Goal: Task Accomplishment & Management: Manage account settings

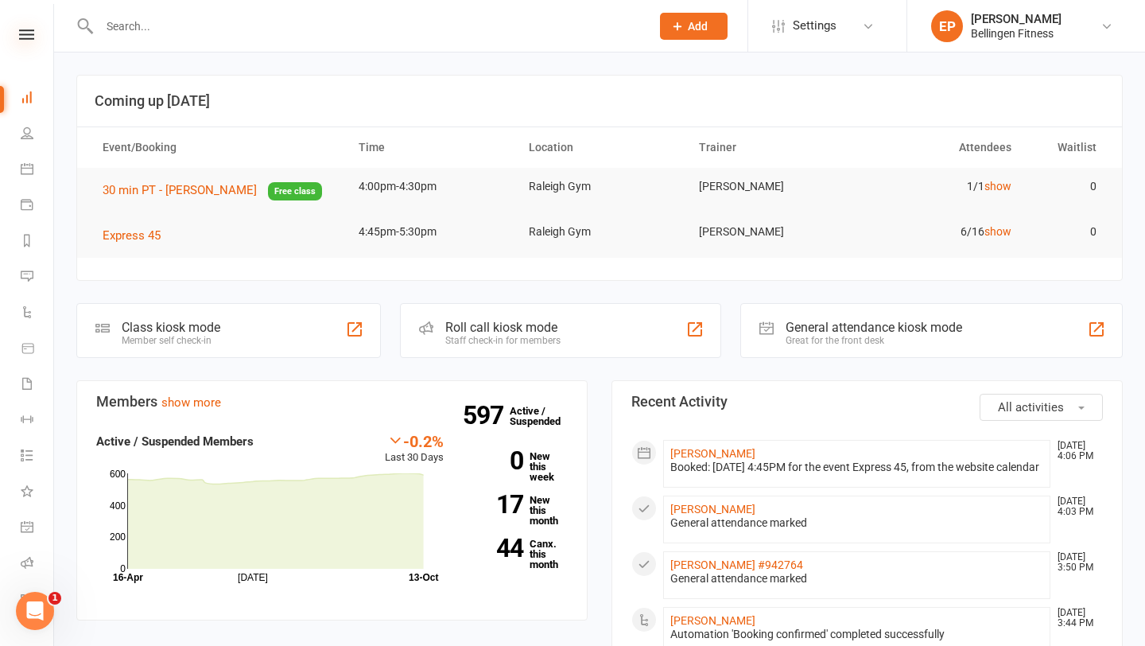
click at [30, 38] on icon at bounding box center [26, 34] width 15 height 10
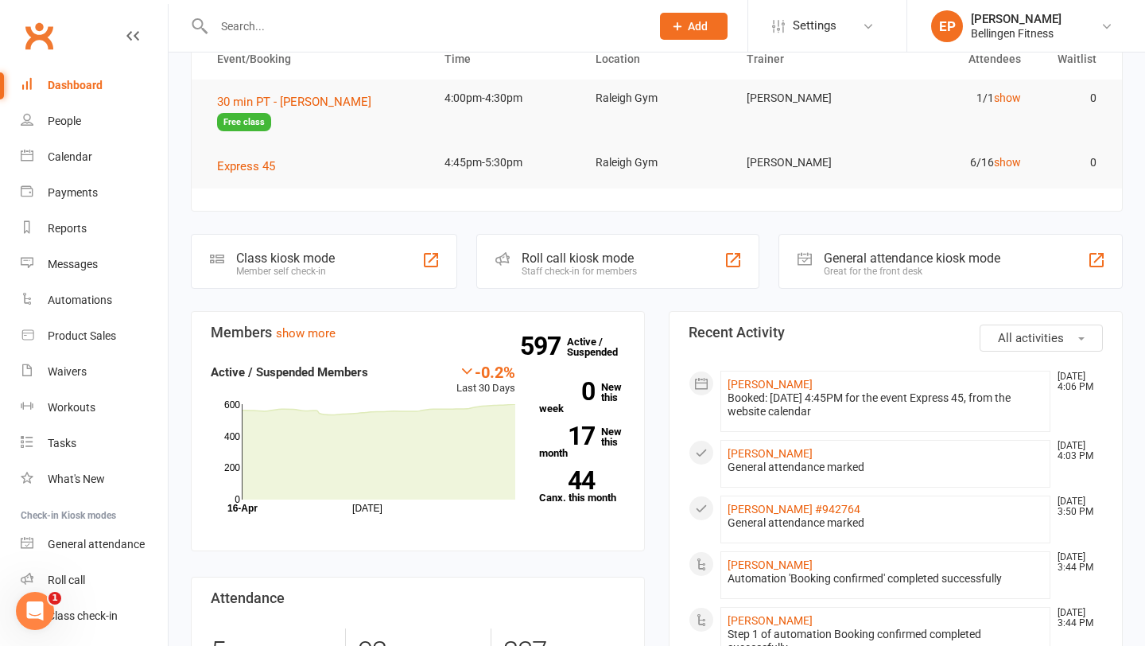
scroll to position [81, 0]
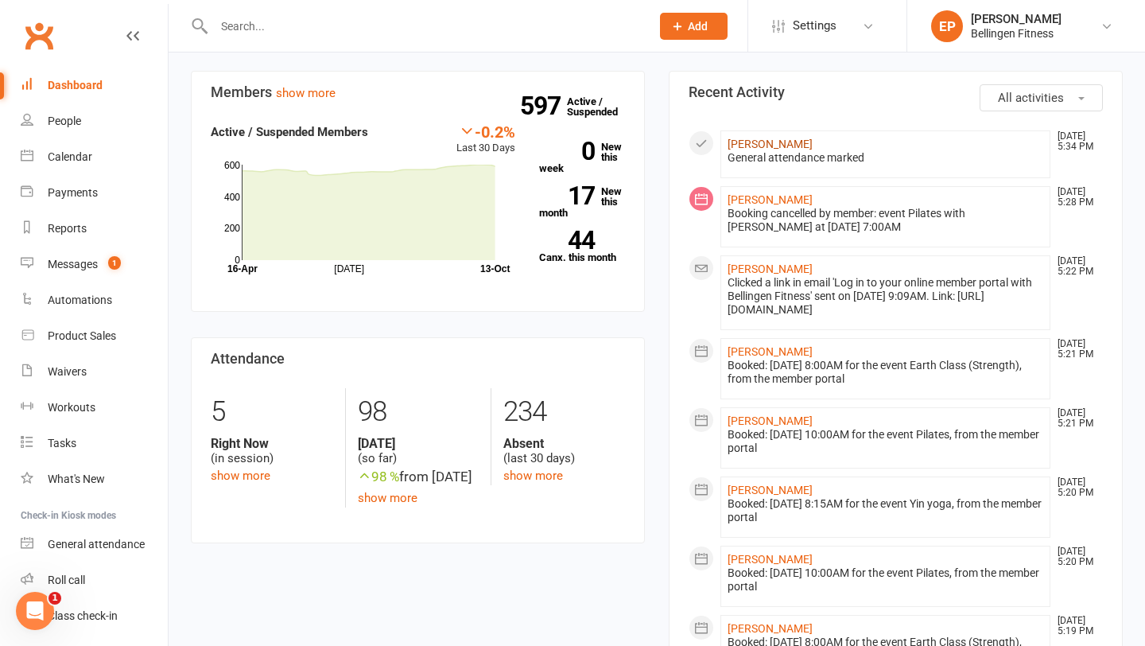
click at [775, 143] on link "[PERSON_NAME]" at bounding box center [770, 144] width 85 height 13
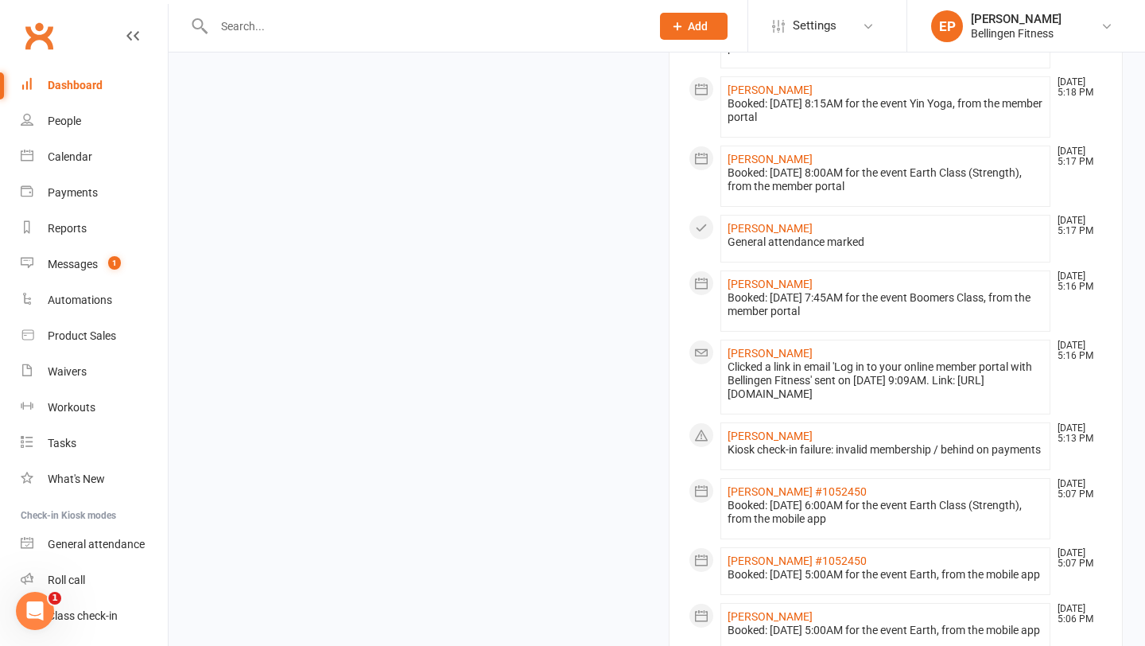
scroll to position [776, 0]
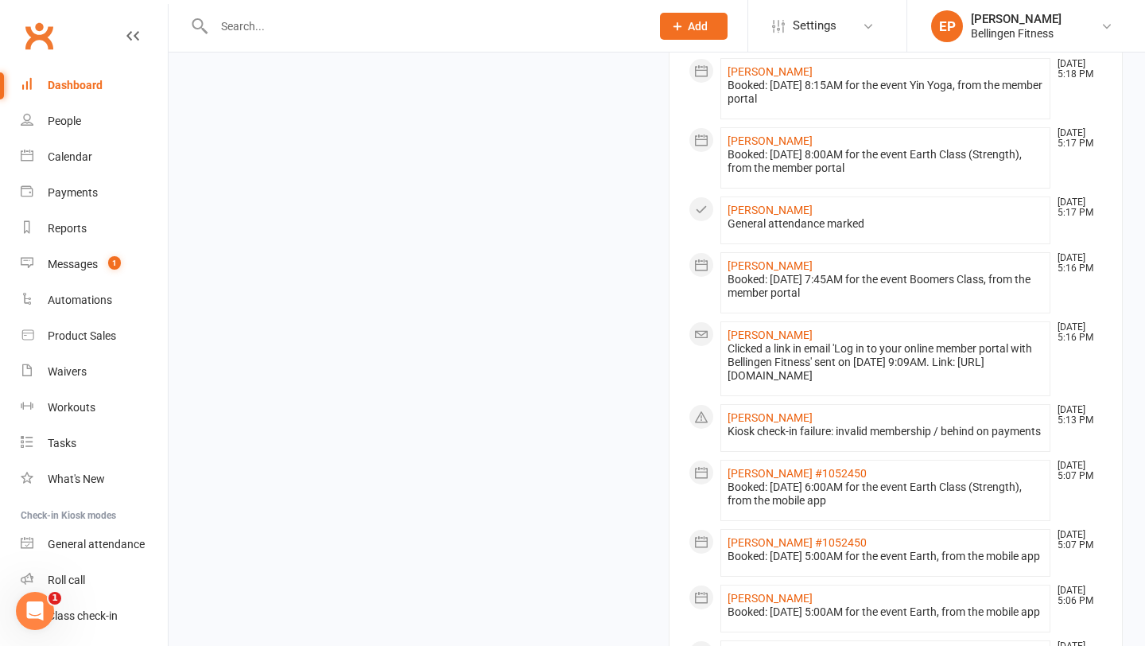
click at [728, 425] on div at bounding box center [886, 425] width 316 height 0
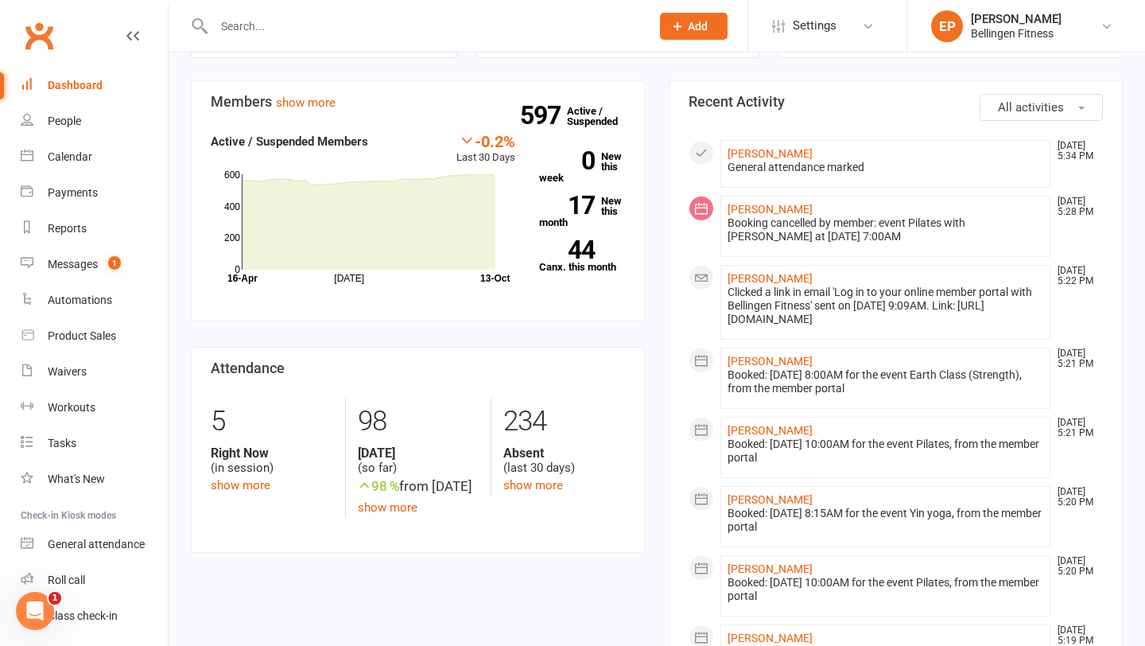
scroll to position [85, 0]
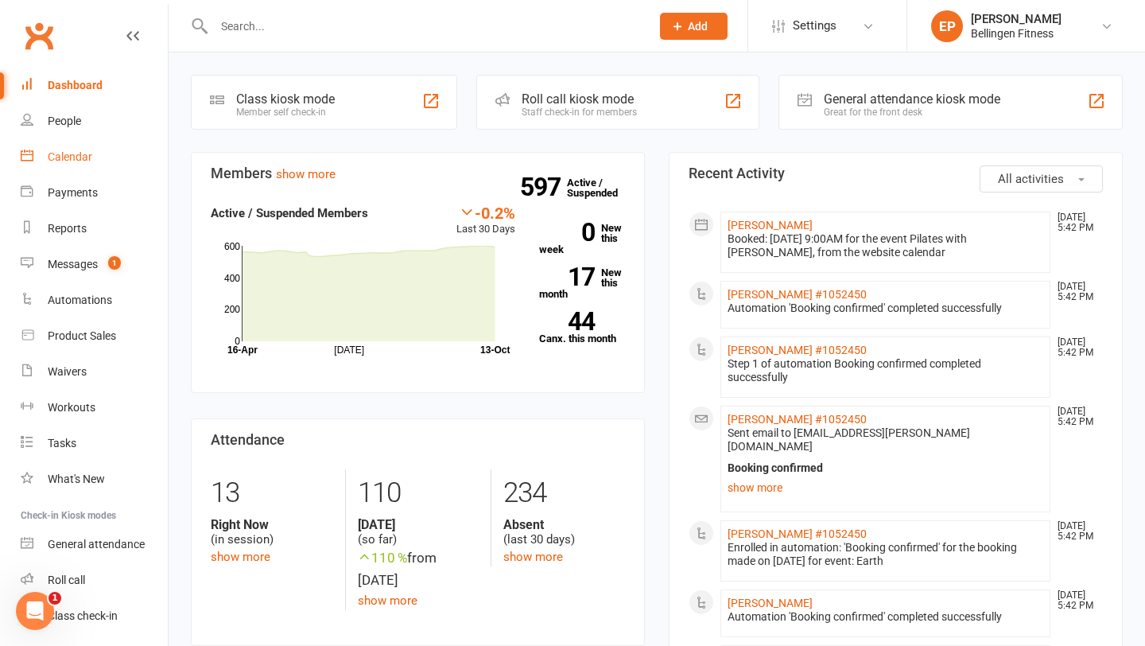
click at [103, 155] on link "Calendar" at bounding box center [94, 157] width 147 height 36
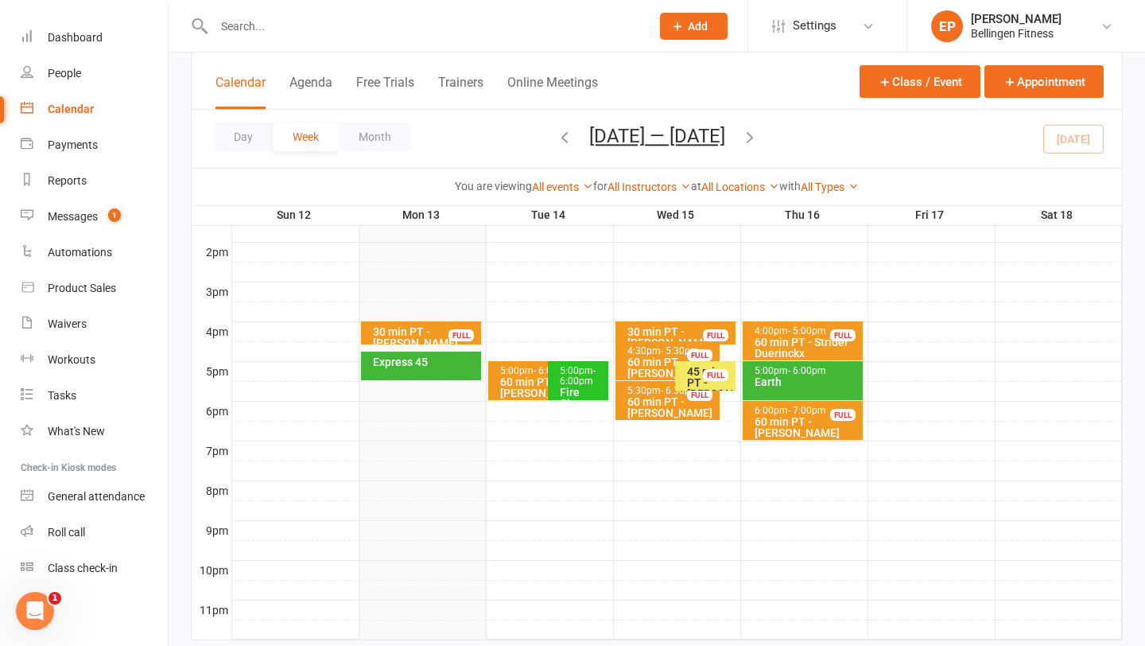
scroll to position [648, 0]
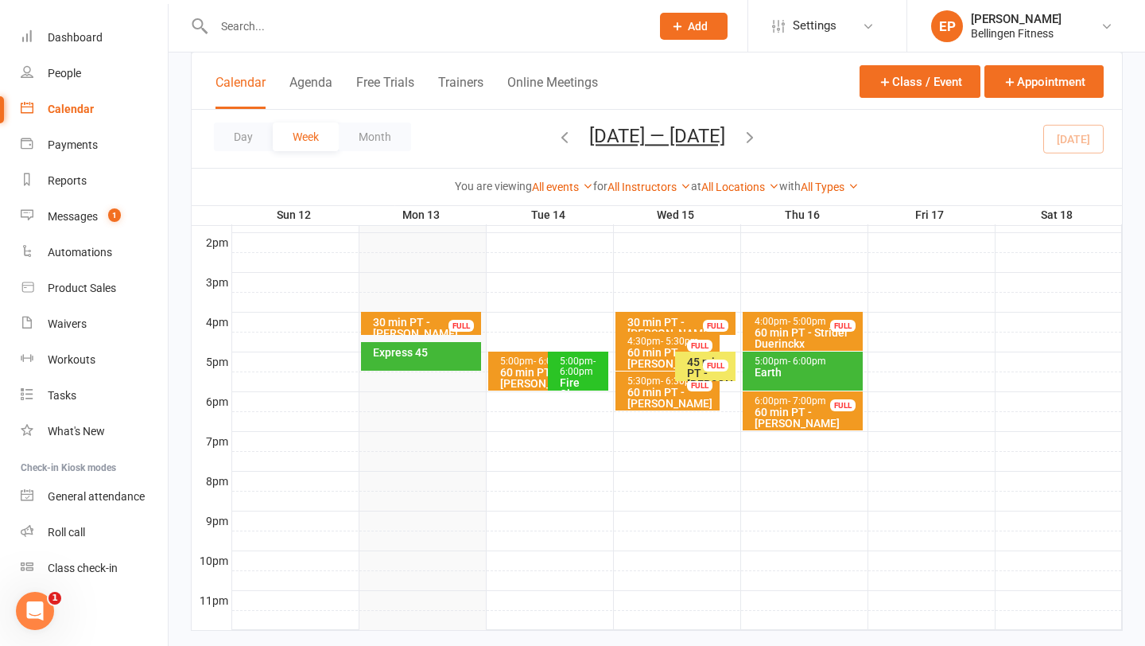
click at [562, 373] on span "- 6:00pm" at bounding box center [578, 366] width 36 height 21
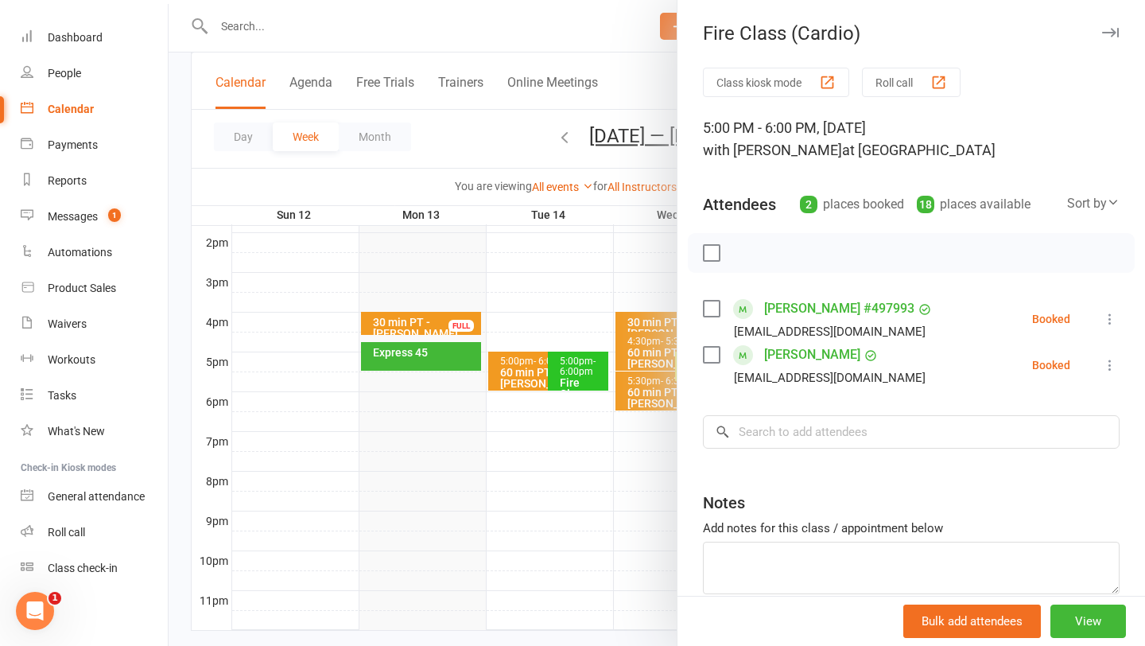
click at [1115, 33] on icon "button" at bounding box center [1111, 33] width 17 height 10
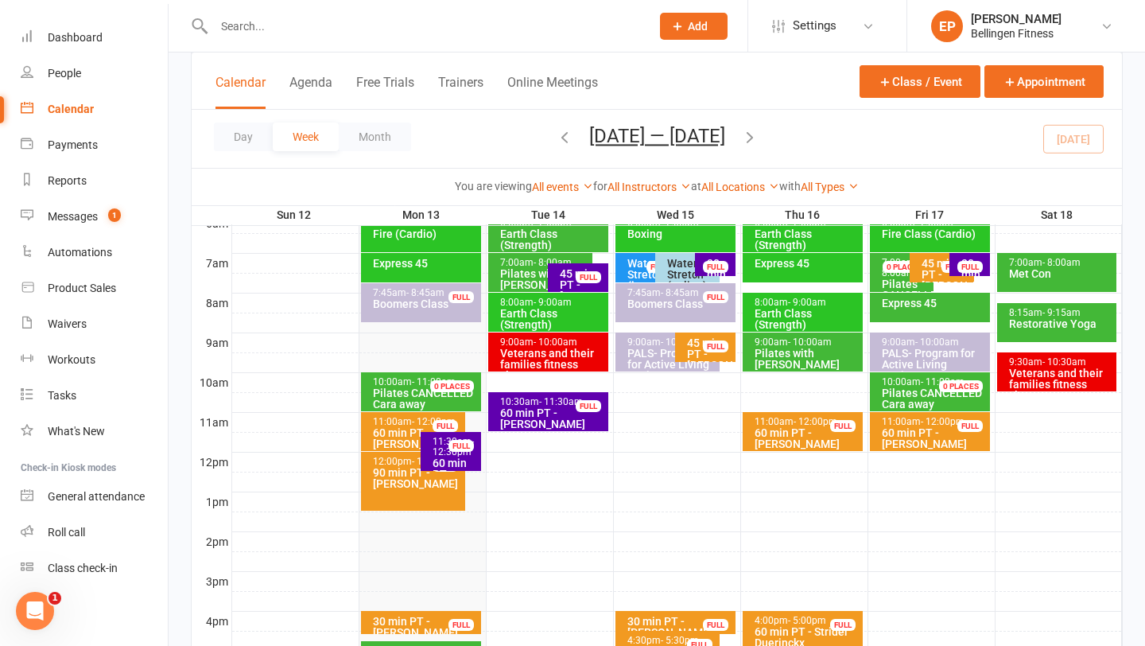
scroll to position [345, 0]
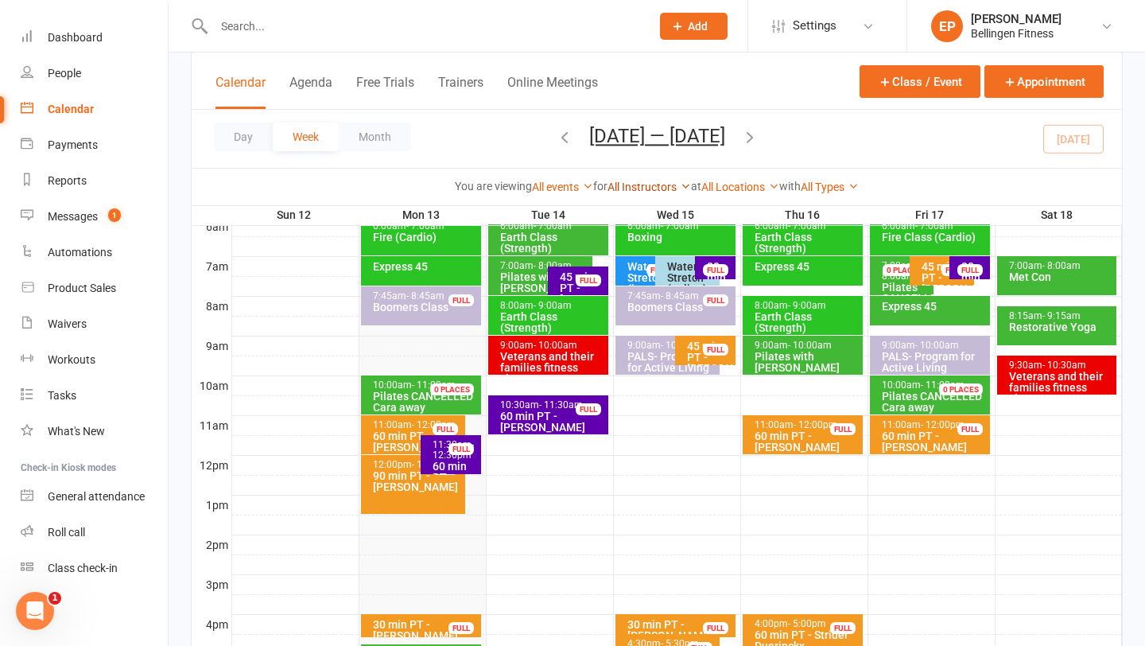
click at [678, 181] on link "All Instructors" at bounding box center [650, 187] width 84 height 13
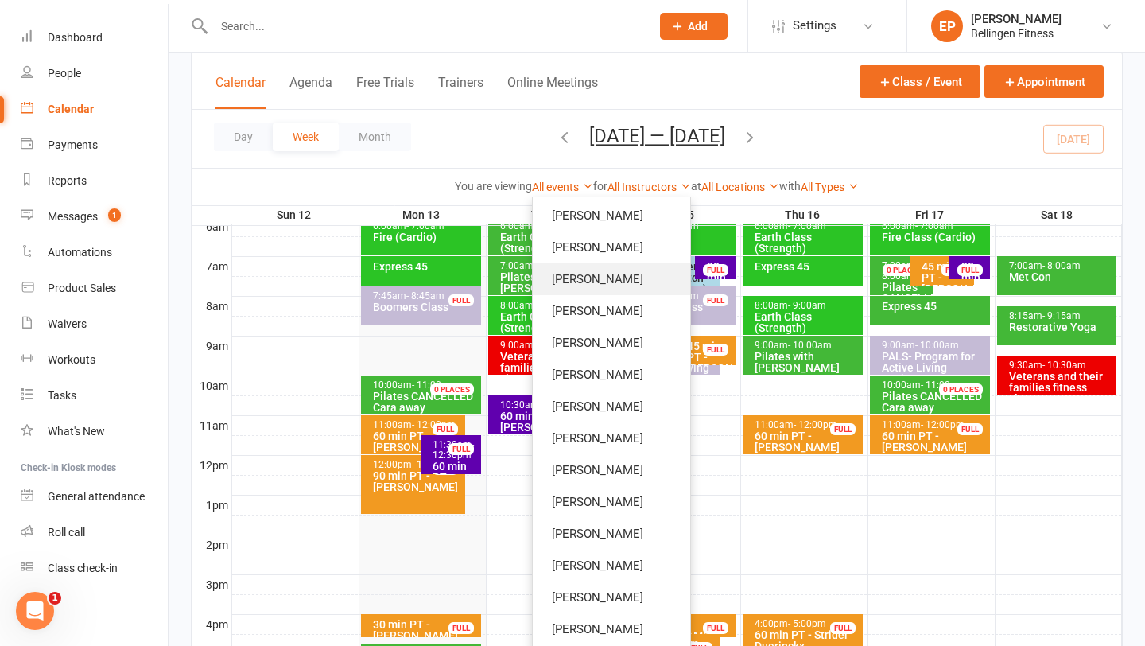
scroll to position [97, 0]
click at [607, 565] on link "[PERSON_NAME]" at bounding box center [612, 566] width 158 height 32
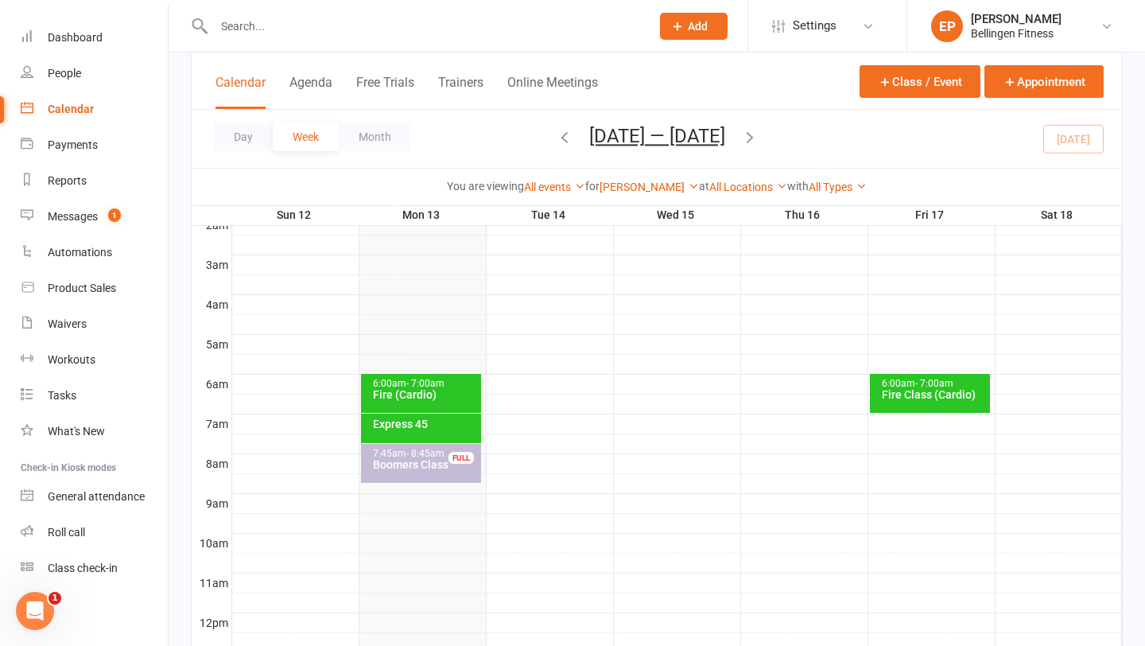
scroll to position [189, 0]
click at [556, 150] on button "button" at bounding box center [565, 139] width 18 height 28
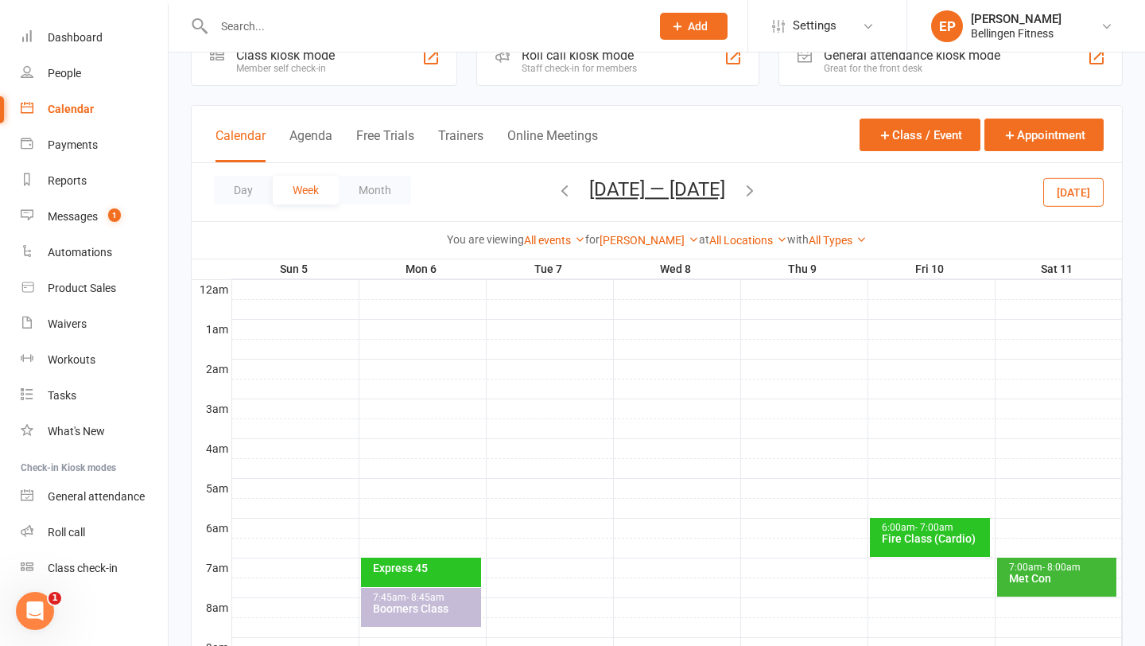
scroll to position [0, 0]
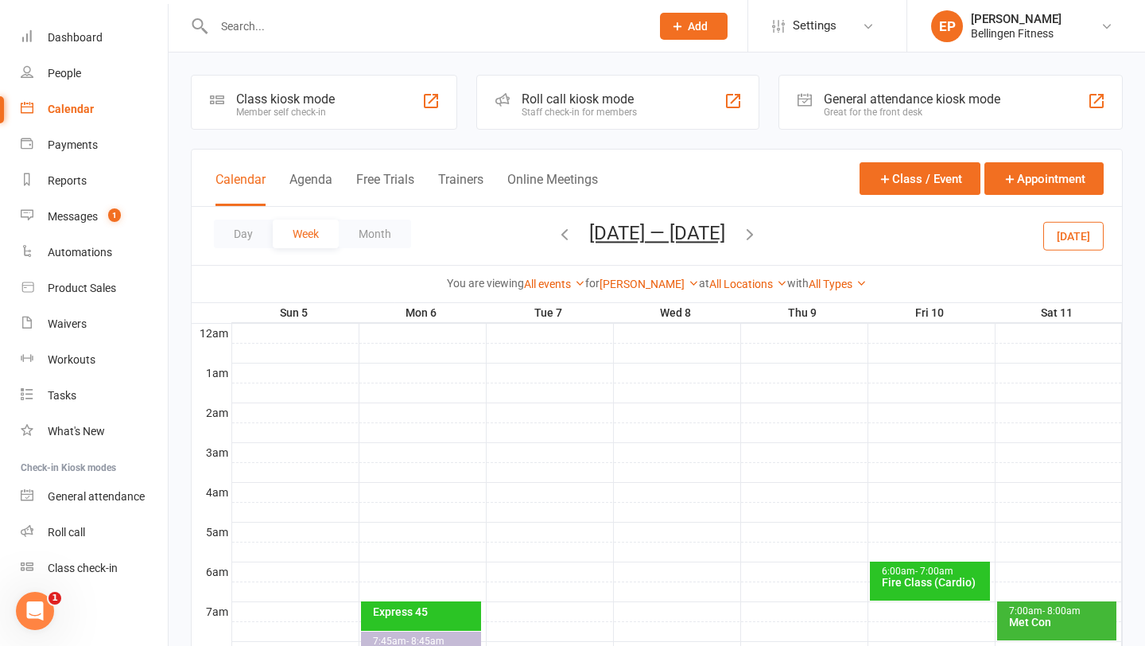
click at [760, 240] on div "Day Week Month Oct 5 — 11 2025 October 2025 Sun Mon Tue Wed Thu Fri Sat 28 29 3…" at bounding box center [657, 236] width 931 height 58
click at [750, 233] on icon "button" at bounding box center [750, 234] width 18 height 18
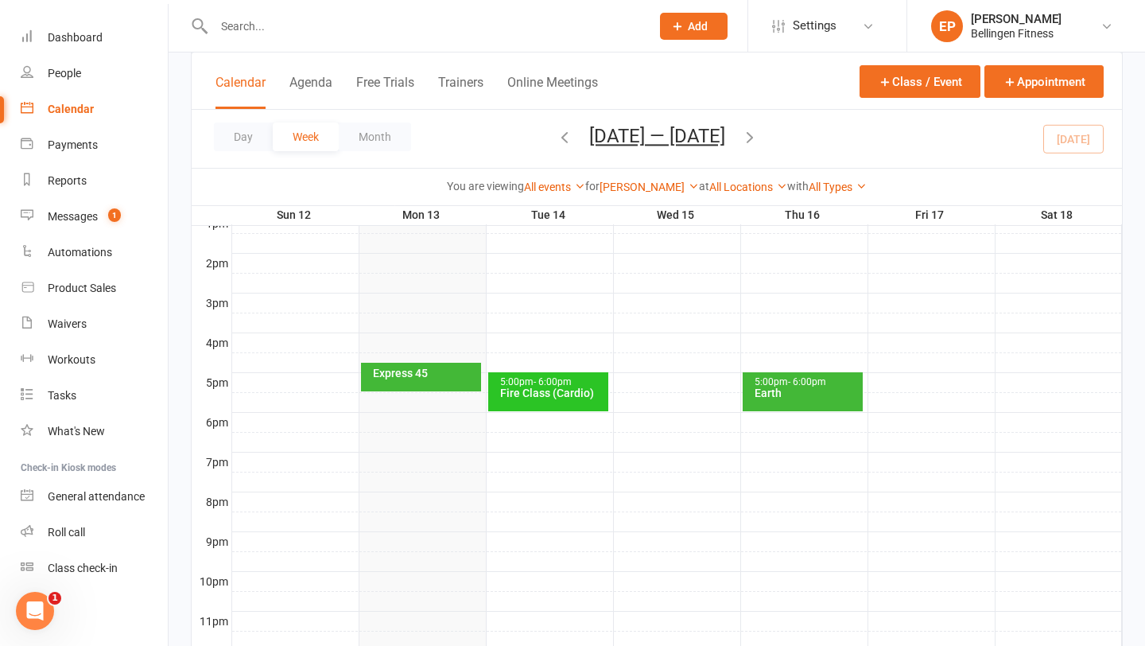
scroll to position [678, 0]
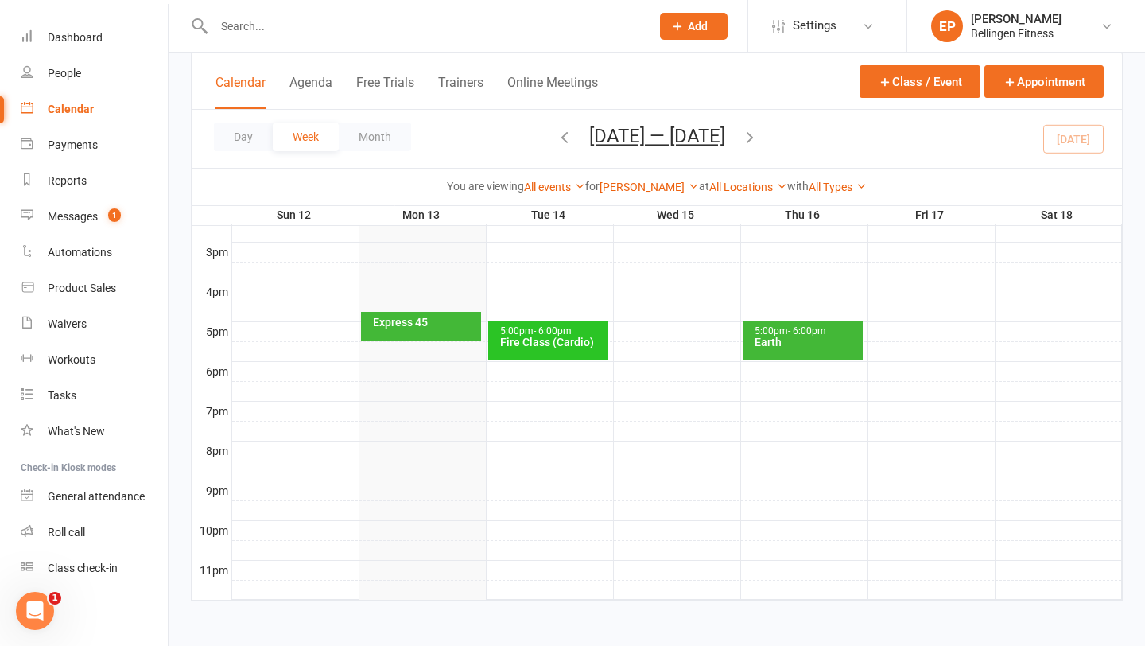
scroll to position [345, 0]
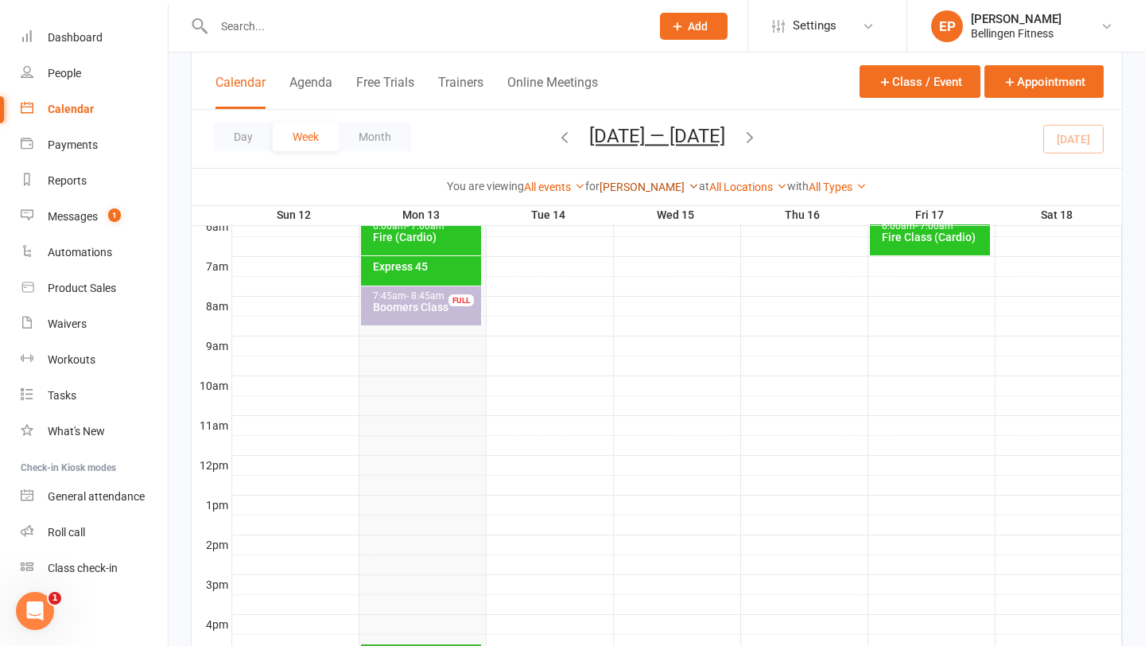
click at [618, 182] on link "[PERSON_NAME]" at bounding box center [649, 187] width 99 height 13
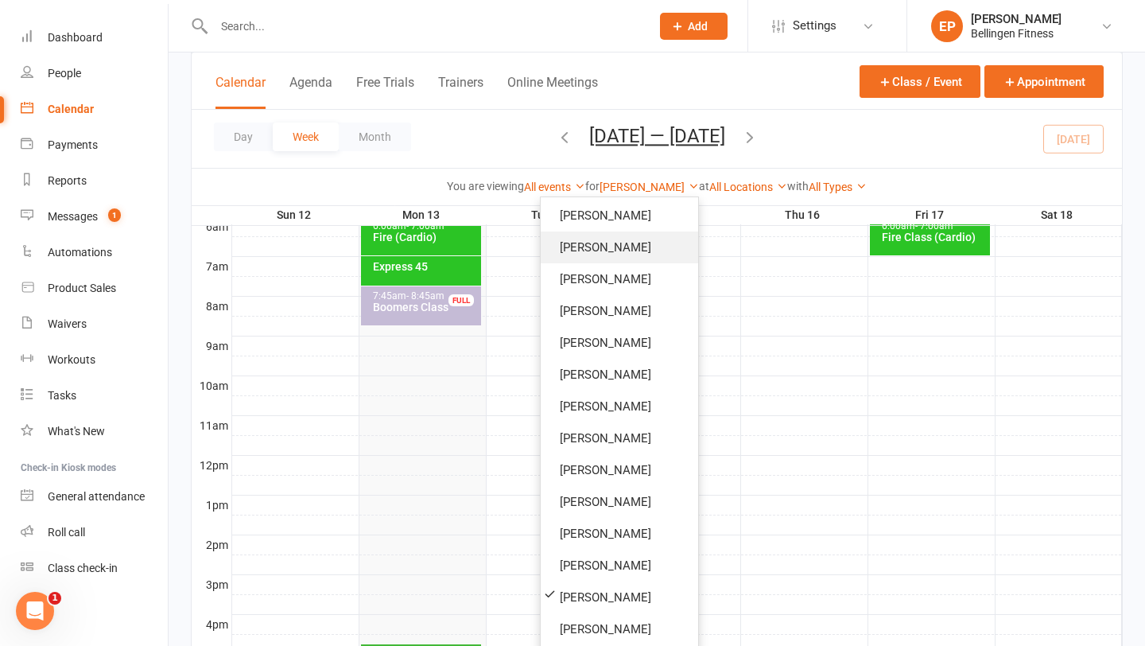
scroll to position [0, 0]
click at [609, 218] on link "Show All Instructors" at bounding box center [620, 217] width 158 height 32
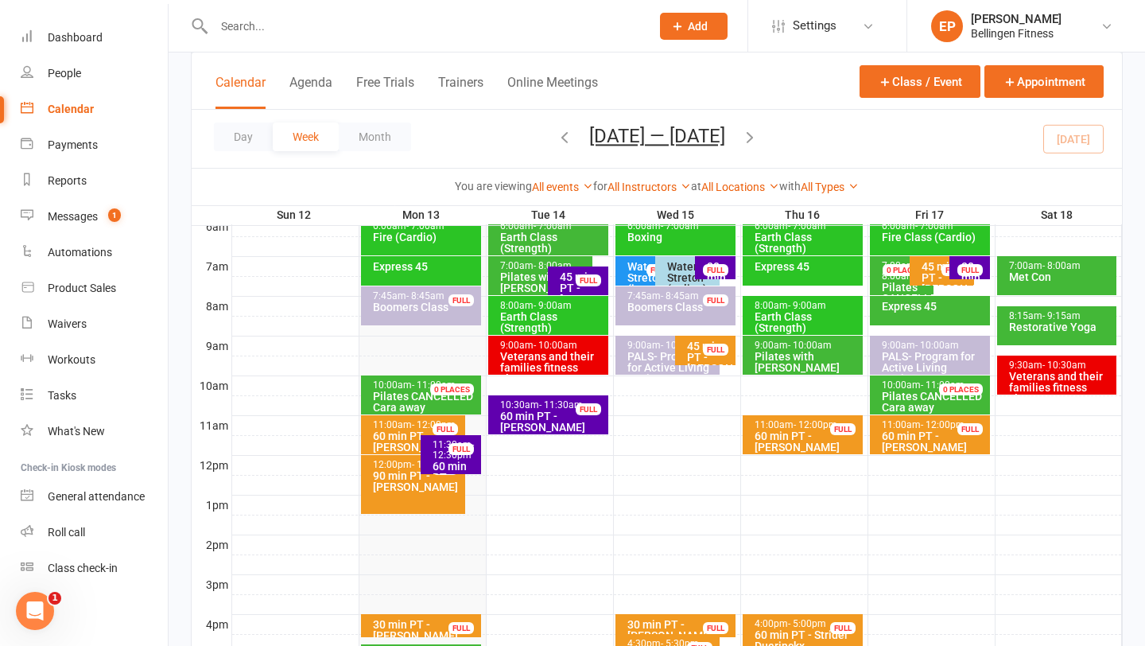
scroll to position [283, 0]
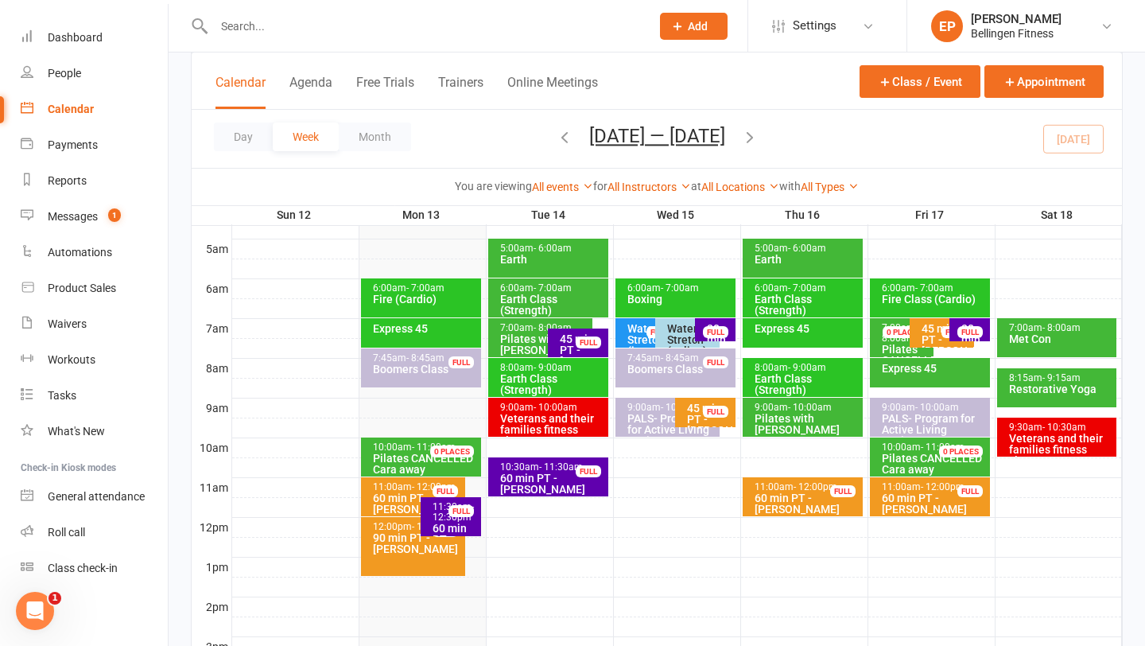
click at [258, 23] on input "text" at bounding box center [424, 26] width 430 height 22
click at [123, 69] on link "People" at bounding box center [94, 74] width 147 height 36
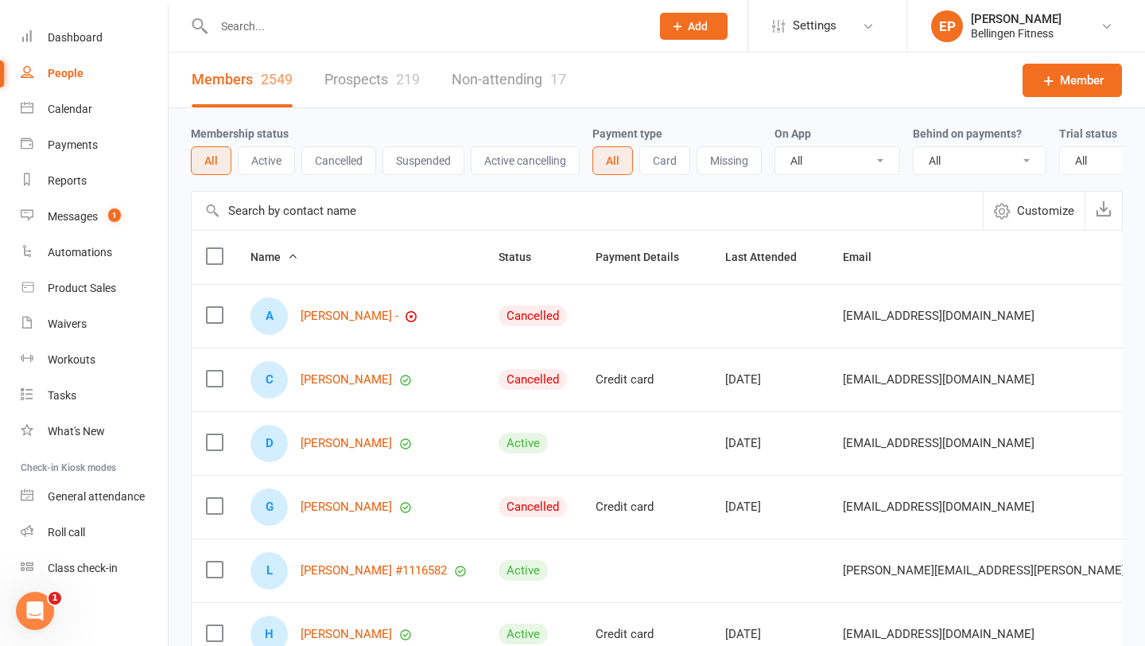
click at [235, 29] on input "text" at bounding box center [424, 26] width 430 height 22
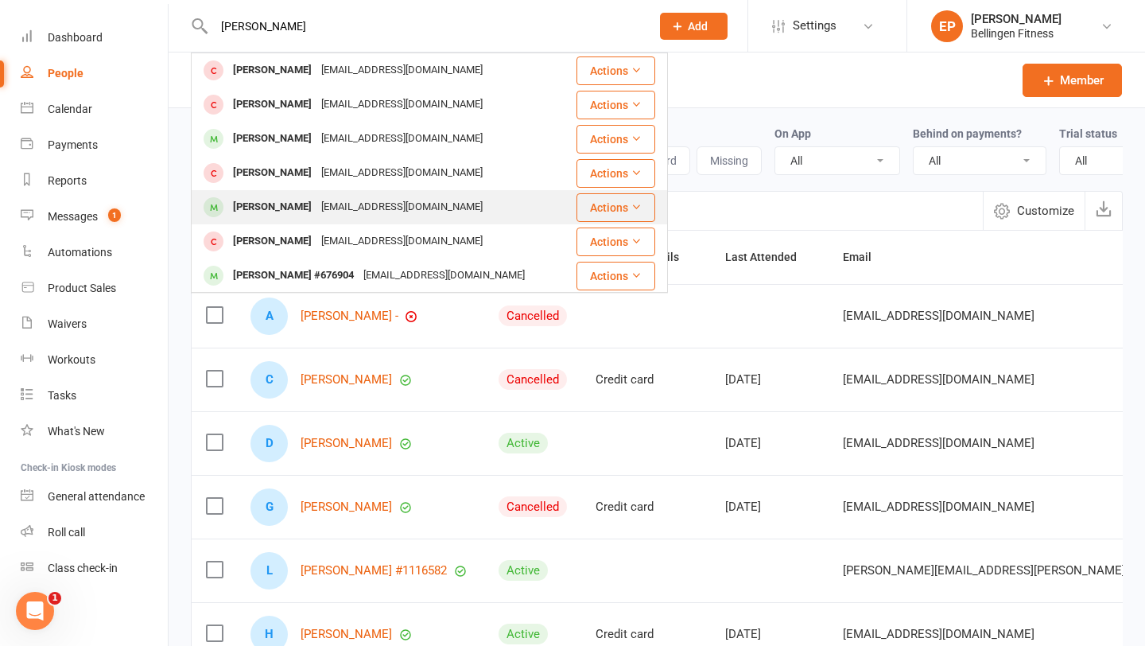
type input "sally h"
click at [245, 211] on div "Sally Hicks" at bounding box center [272, 207] width 88 height 23
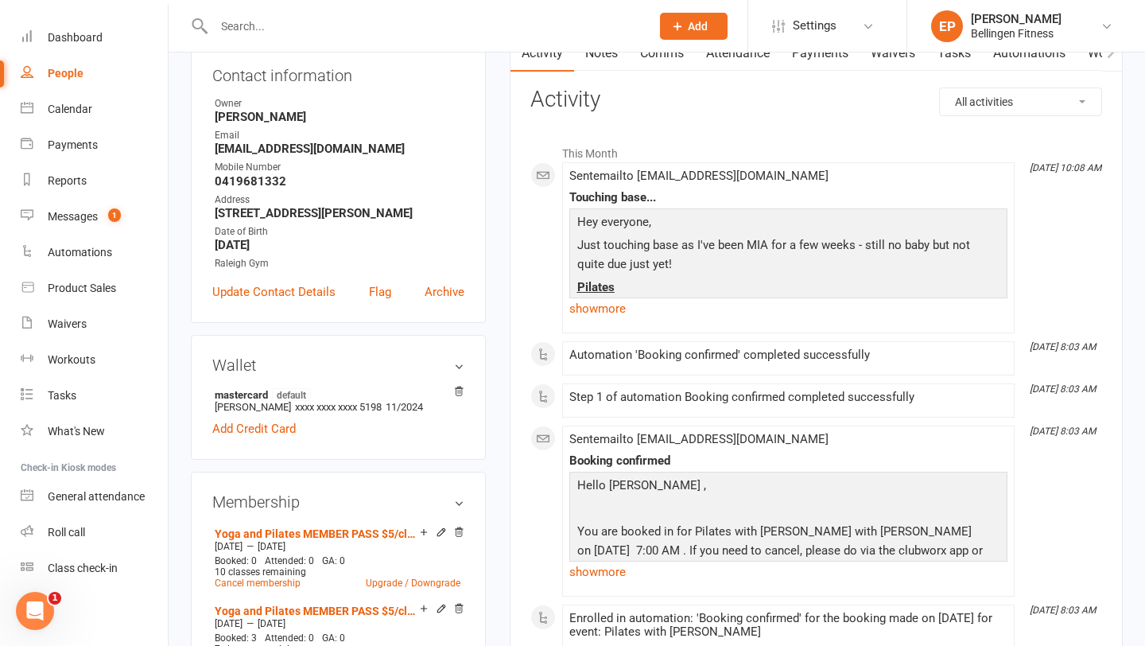
scroll to position [183, 0]
click at [404, 411] on span "11/2024" at bounding box center [404, 405] width 37 height 12
click at [455, 372] on h3 "Wallet" at bounding box center [338, 364] width 252 height 18
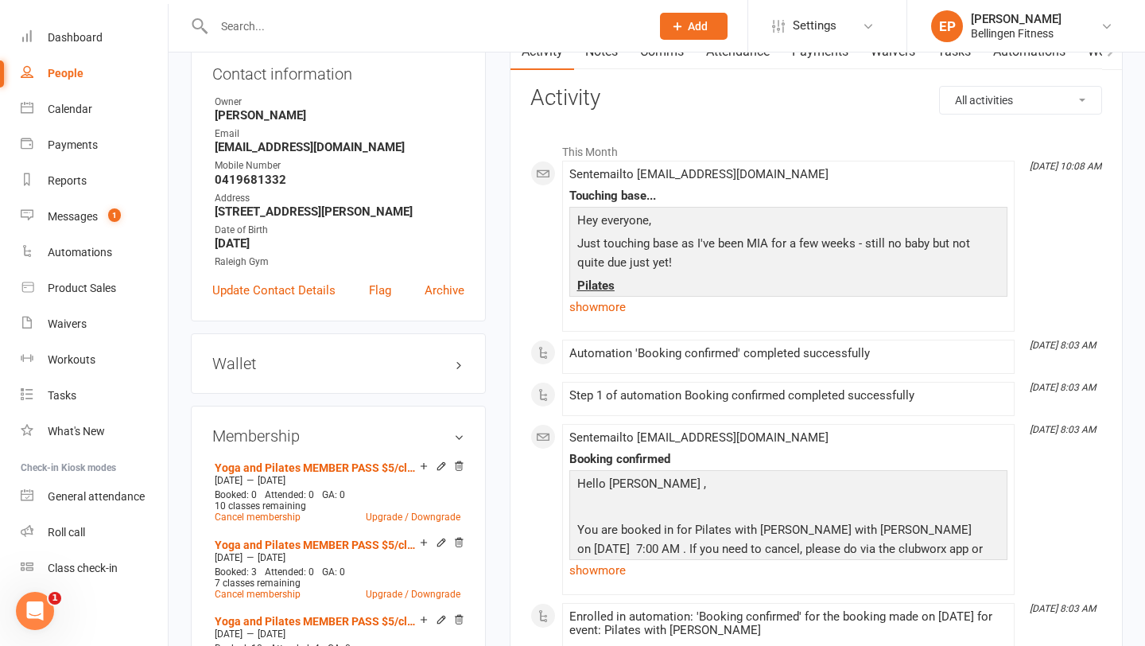
click at [426, 372] on h3 "Wallet" at bounding box center [338, 364] width 252 height 18
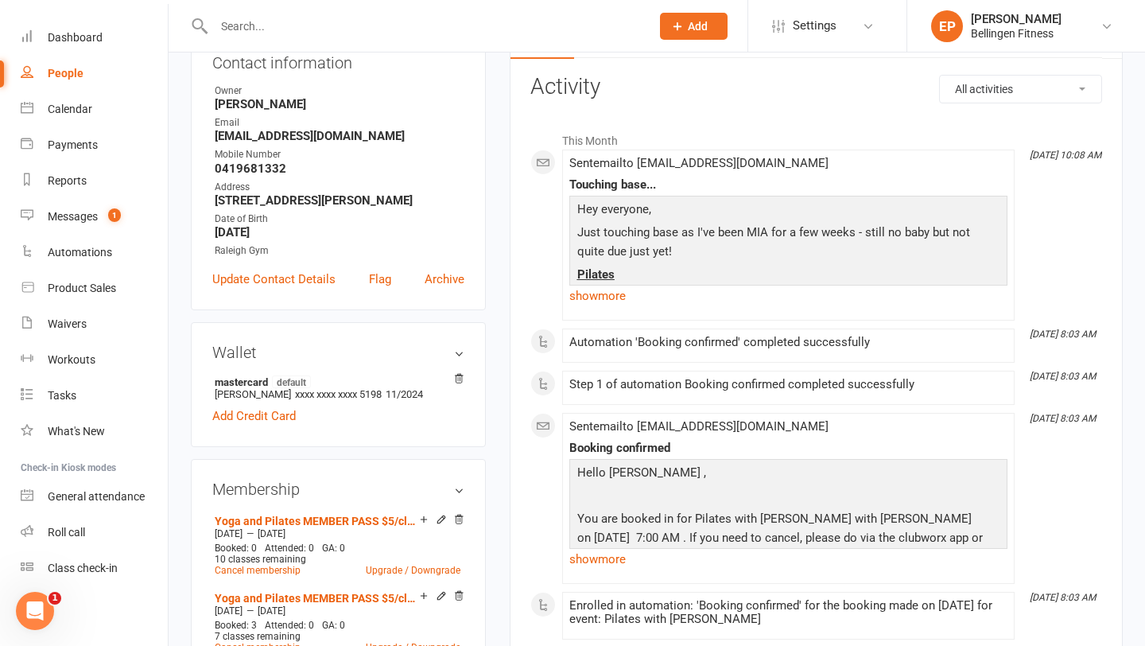
scroll to position [193, 0]
click at [399, 402] on span "11/2024" at bounding box center [404, 396] width 37 height 12
click at [391, 402] on span "11/2024" at bounding box center [404, 396] width 37 height 12
click at [404, 402] on span "11/2024" at bounding box center [404, 396] width 37 height 12
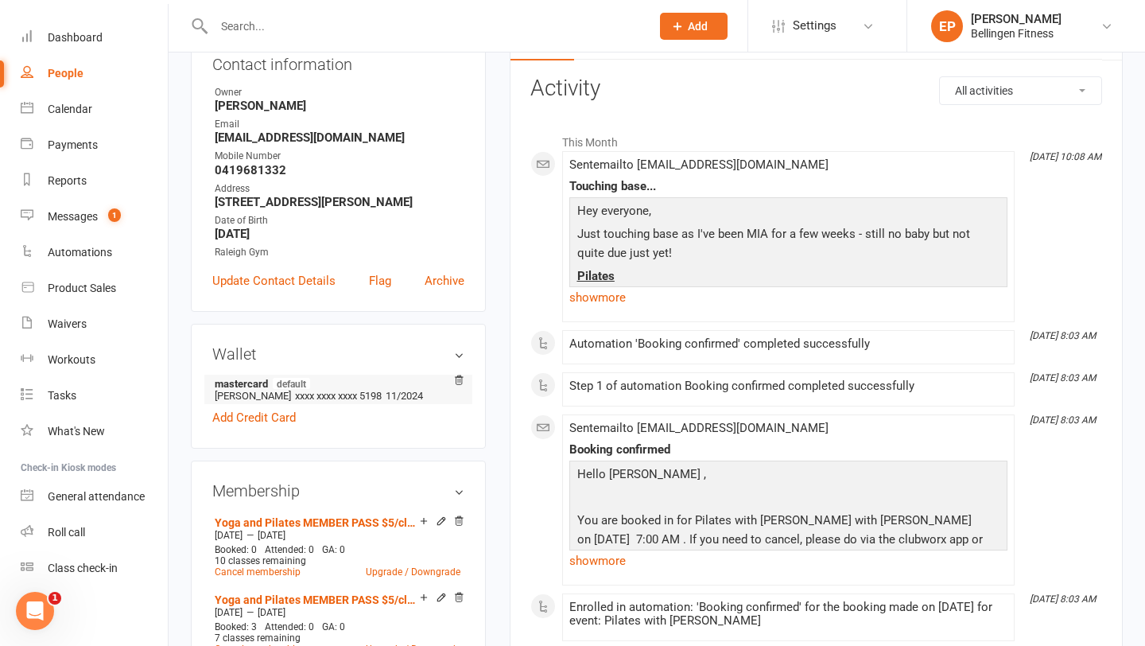
click at [317, 390] on strong "mastercard default" at bounding box center [336, 383] width 242 height 13
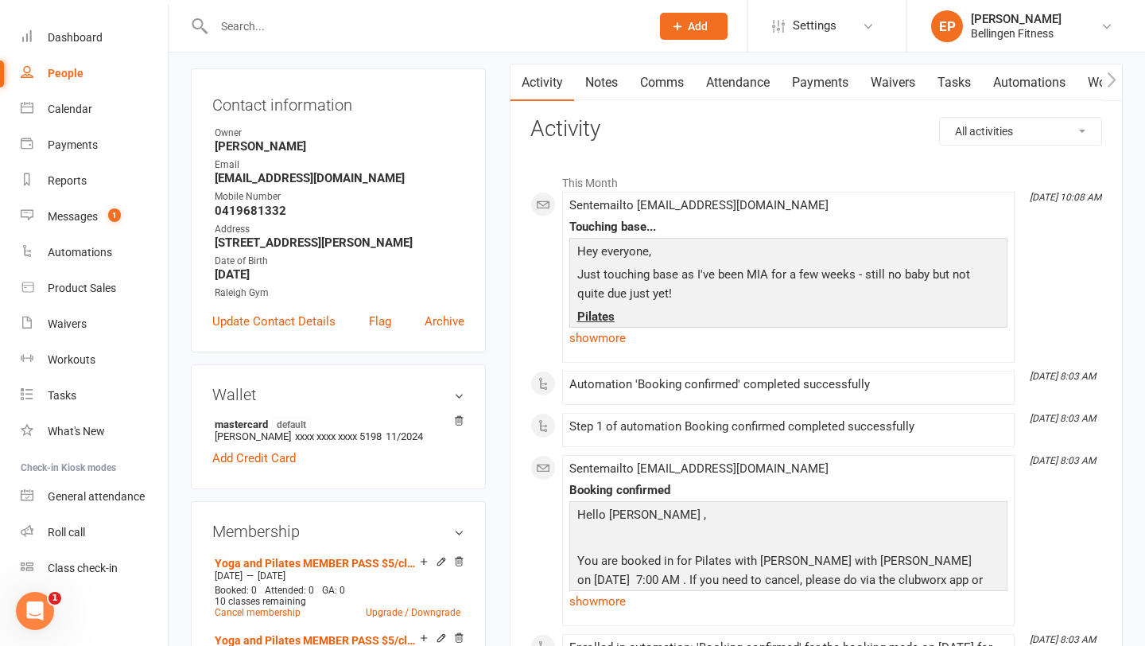
scroll to position [173, 0]
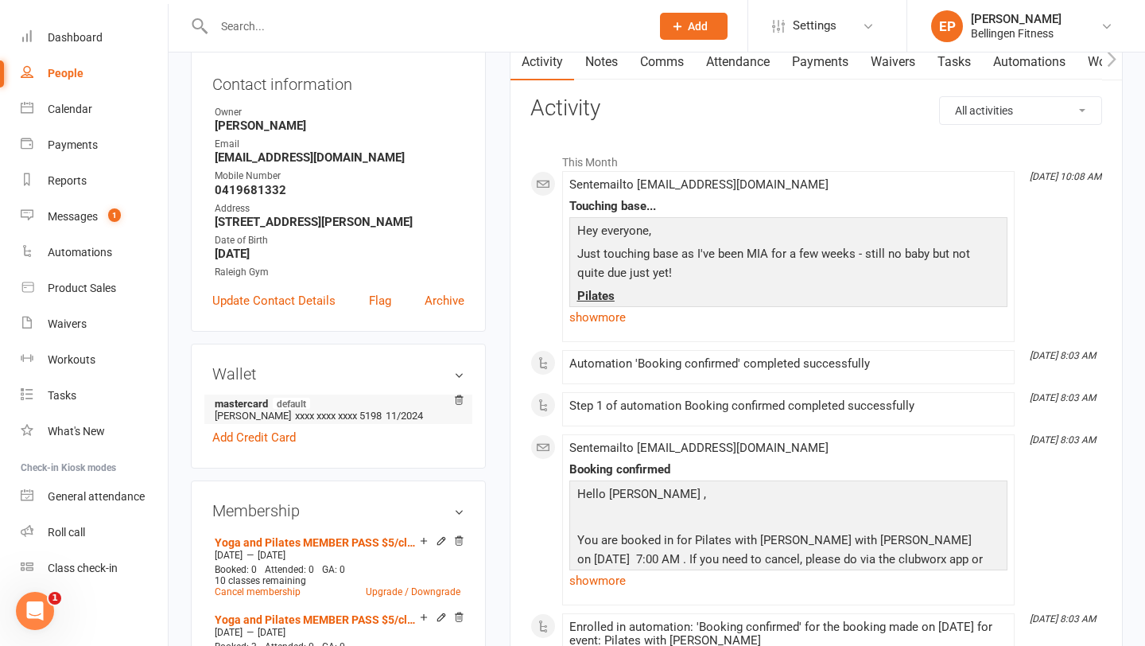
click at [404, 422] on span "11/2024" at bounding box center [404, 416] width 37 height 12
click at [360, 422] on span "xxxx xxxx xxxx 5198" at bounding box center [338, 416] width 87 height 12
click at [347, 422] on span "xxxx xxxx xxxx 5198" at bounding box center [338, 416] width 87 height 12
click at [290, 447] on link "Add Credit Card" at bounding box center [254, 437] width 84 height 19
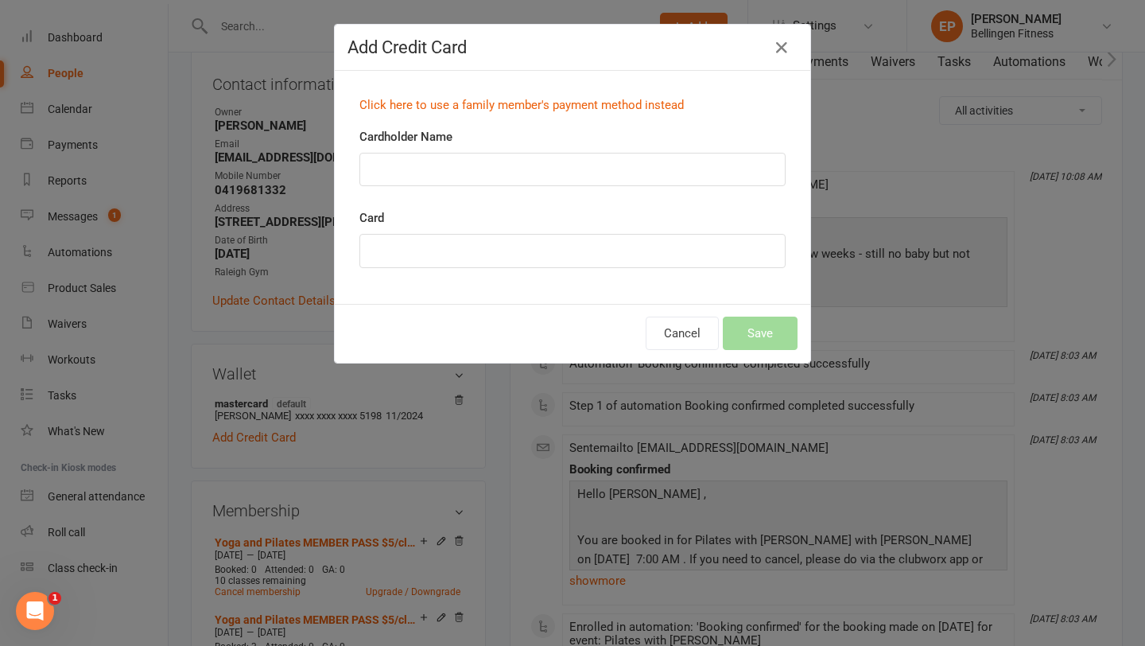
click at [447, 416] on div "Add Credit Card Click here to use a family member's payment method instead Card…" at bounding box center [572, 323] width 1145 height 646
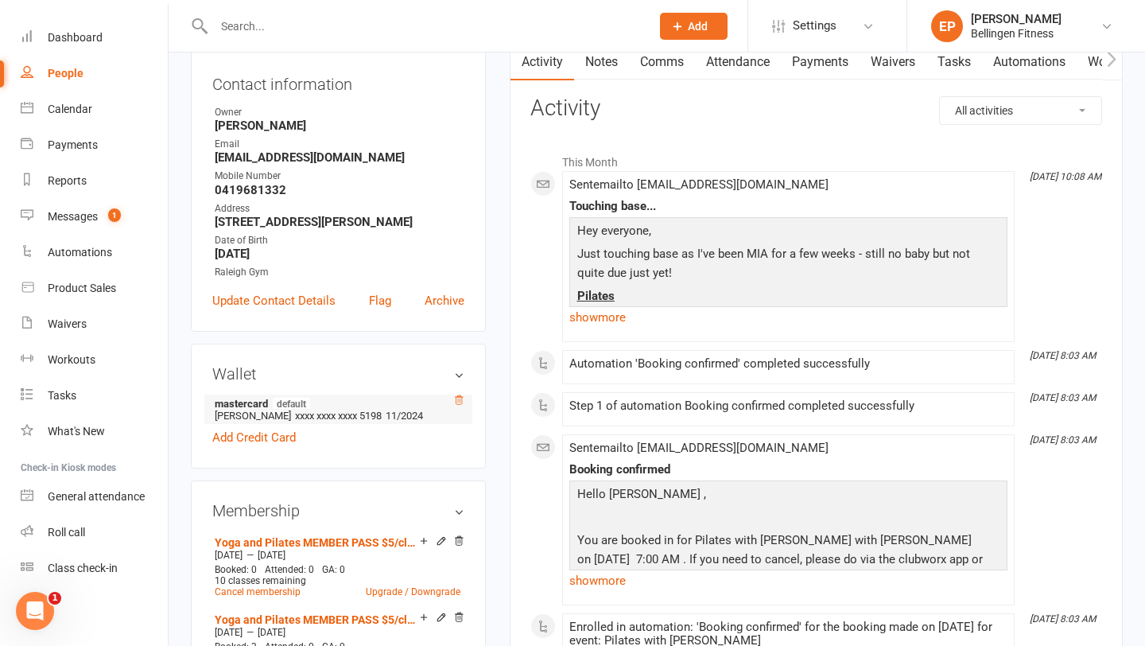
click at [460, 406] on icon at bounding box center [458, 400] width 11 height 11
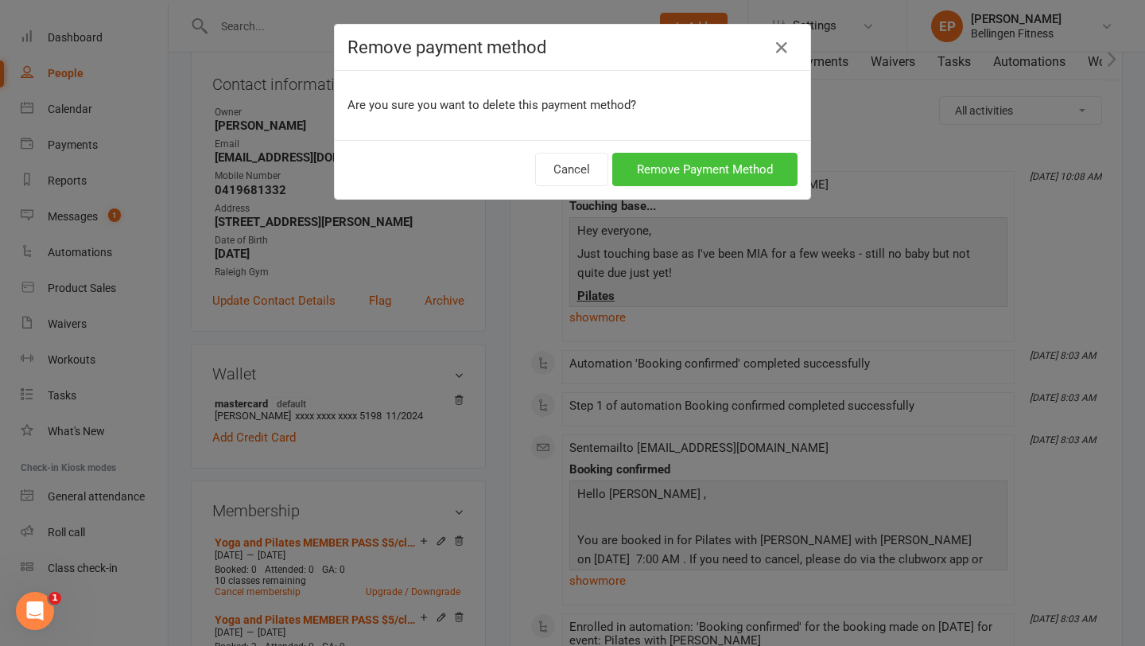
click at [648, 179] on button "Remove Payment Method" at bounding box center [705, 169] width 185 height 33
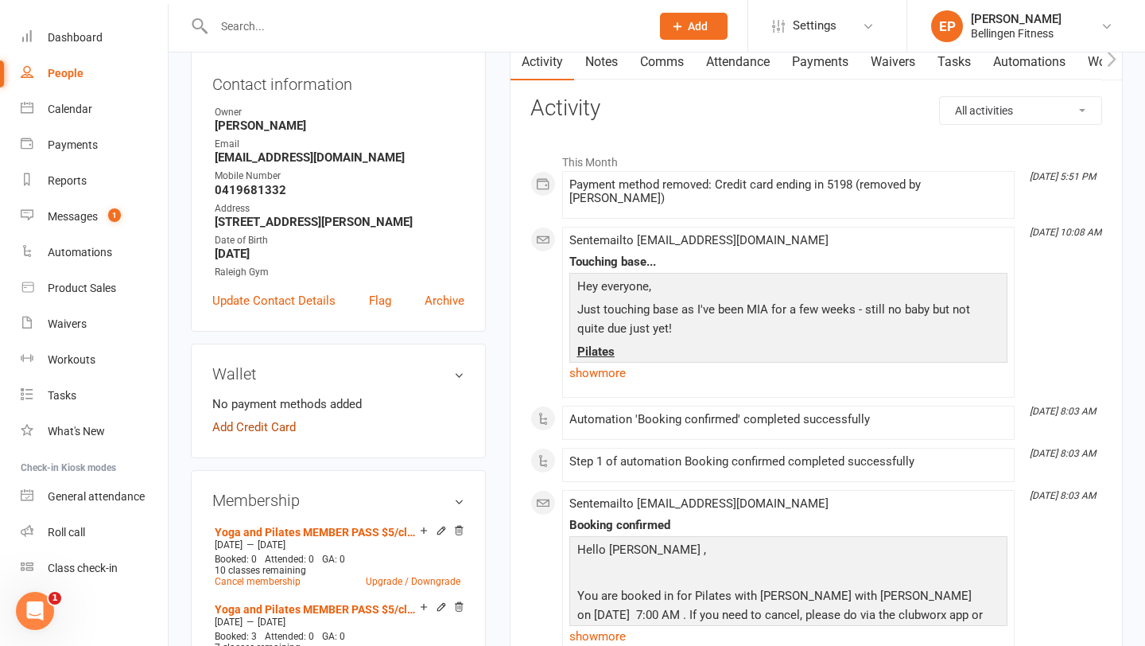
click at [286, 437] on link "Add Credit Card" at bounding box center [254, 427] width 84 height 19
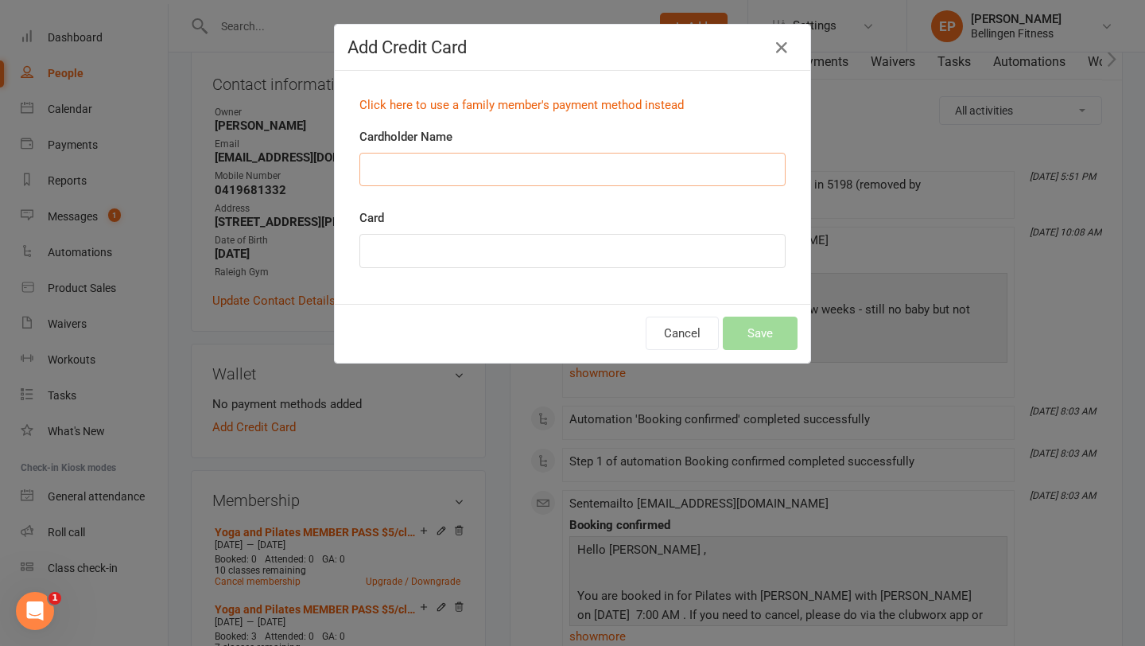
click at [524, 173] on input "Cardholder Name" at bounding box center [573, 169] width 426 height 33
type input "sally hicks"
click at [776, 330] on button "Save" at bounding box center [760, 333] width 75 height 33
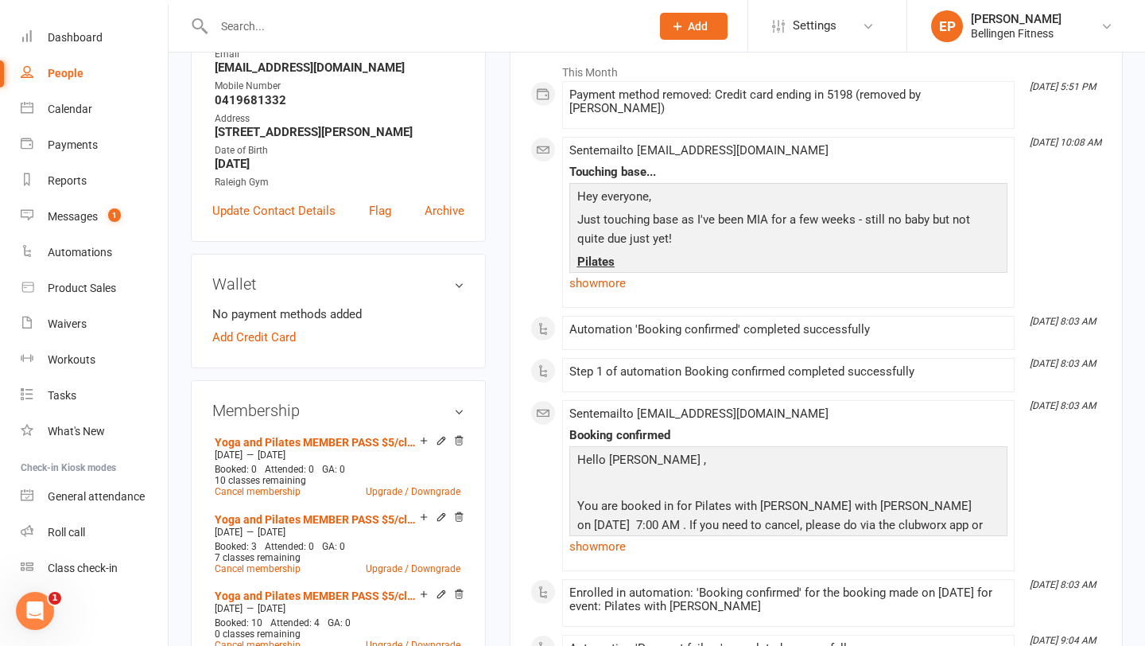
scroll to position [263, 0]
click at [461, 292] on h3 "Wallet" at bounding box center [338, 283] width 252 height 18
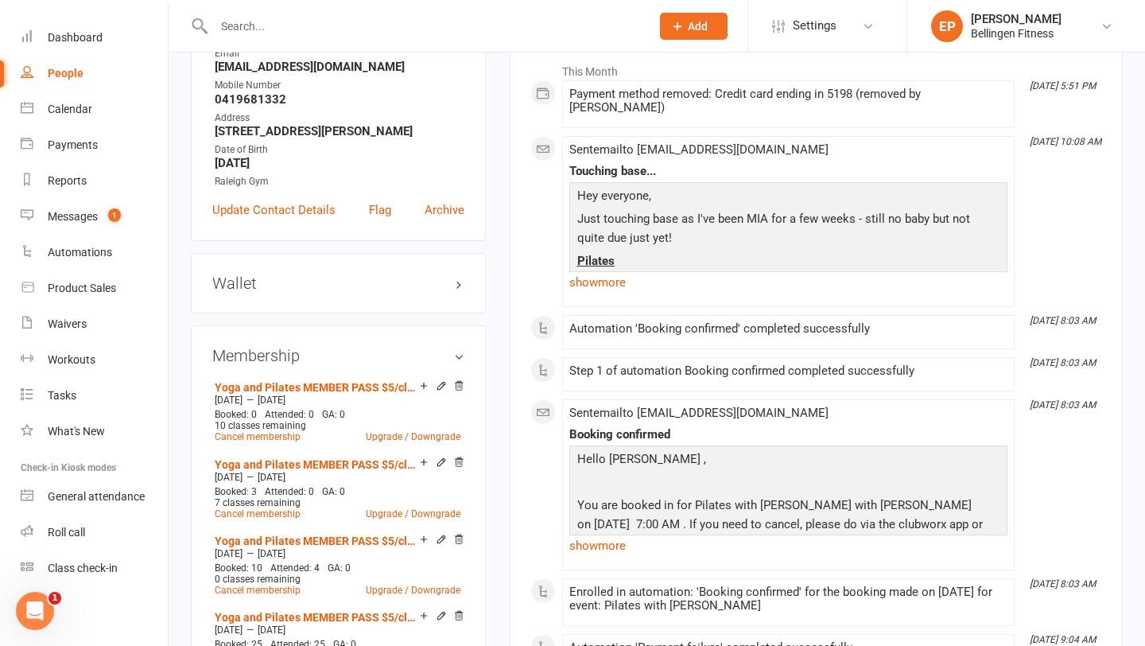
click at [459, 292] on h3 "Wallet" at bounding box center [338, 283] width 252 height 18
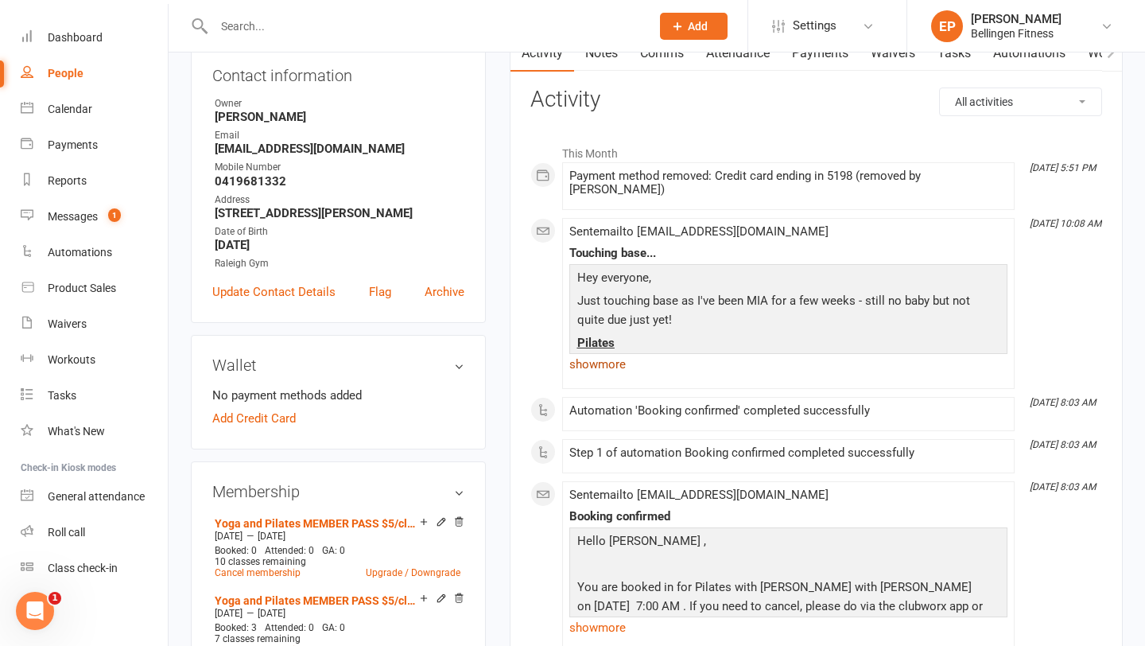
scroll to position [176, 0]
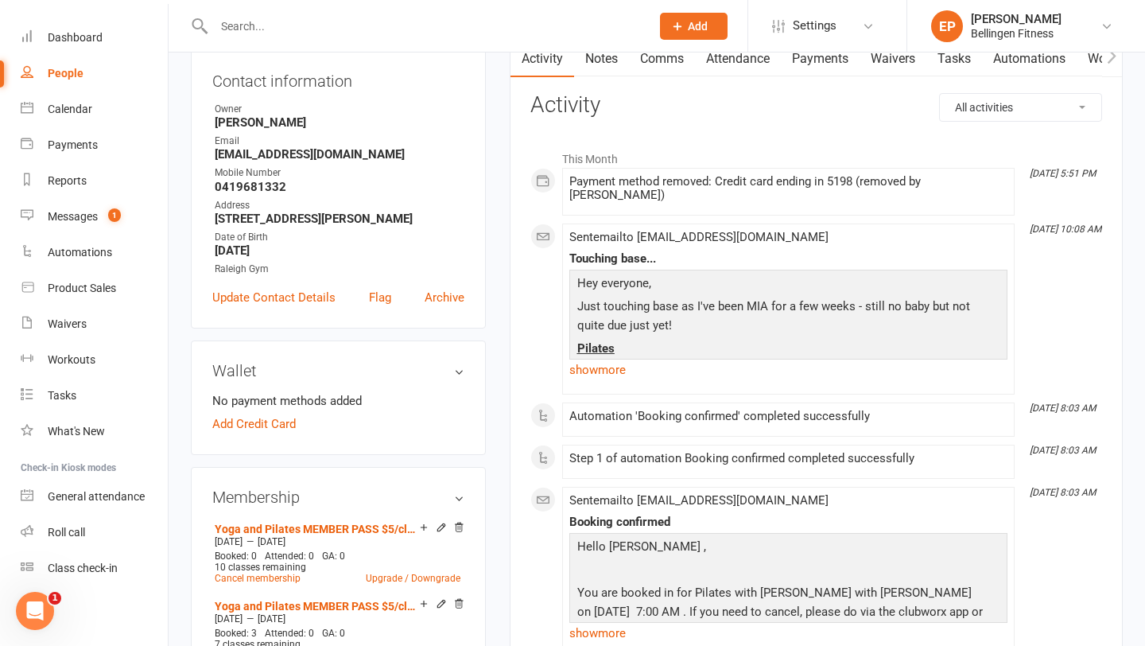
click at [646, 191] on div "Payment method removed: Credit card ending in 5198 (removed by Ellyanah Powell)" at bounding box center [789, 188] width 438 height 27
click at [605, 185] on div "Payment method removed: Credit card ending in 5198 (removed by Ellyanah Powell)" at bounding box center [789, 188] width 438 height 27
click at [269, 434] on link "Add Credit Card" at bounding box center [254, 423] width 84 height 19
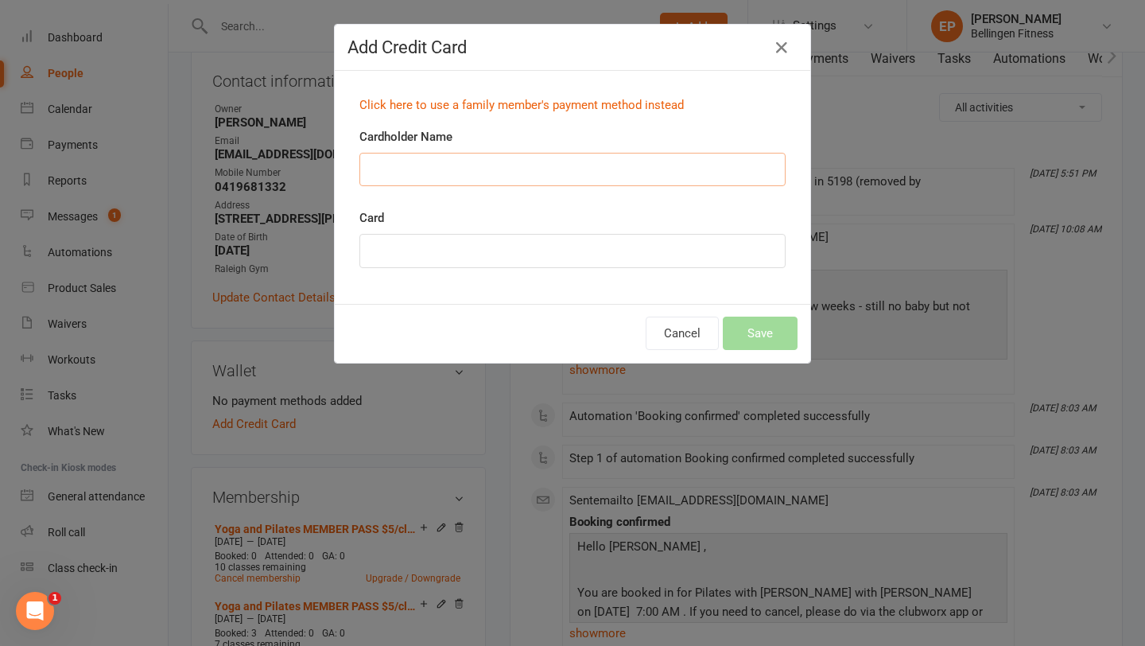
click at [515, 158] on input "Cardholder Name" at bounding box center [573, 169] width 426 height 33
click at [588, 111] on p "Click here to use a family member's payment method instead" at bounding box center [573, 104] width 426 height 19
click at [833, 96] on div "Add Credit Card Click here to use a family member's payment method instead Card…" at bounding box center [572, 323] width 1145 height 646
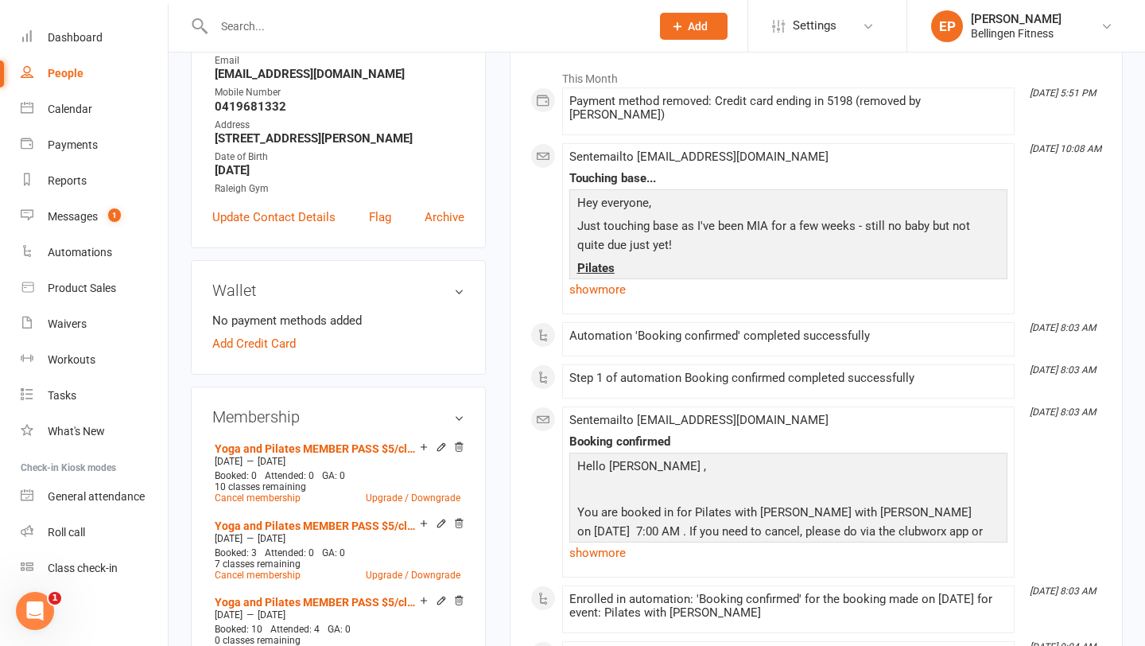
scroll to position [0, 0]
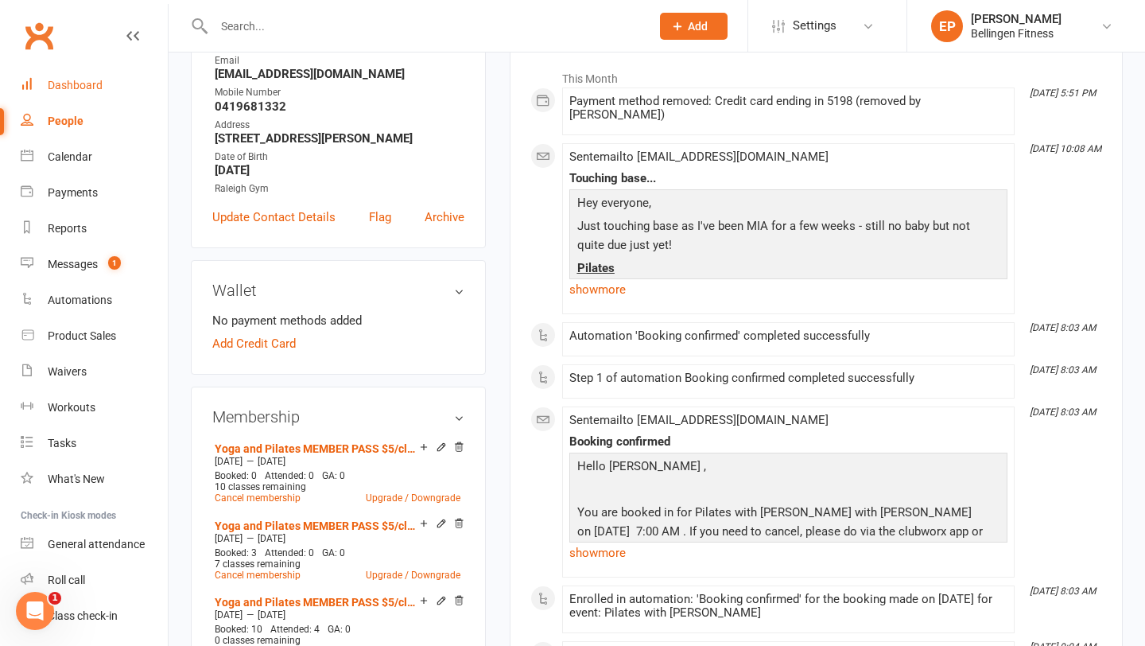
click at [103, 89] on link "Dashboard" at bounding box center [94, 86] width 147 height 36
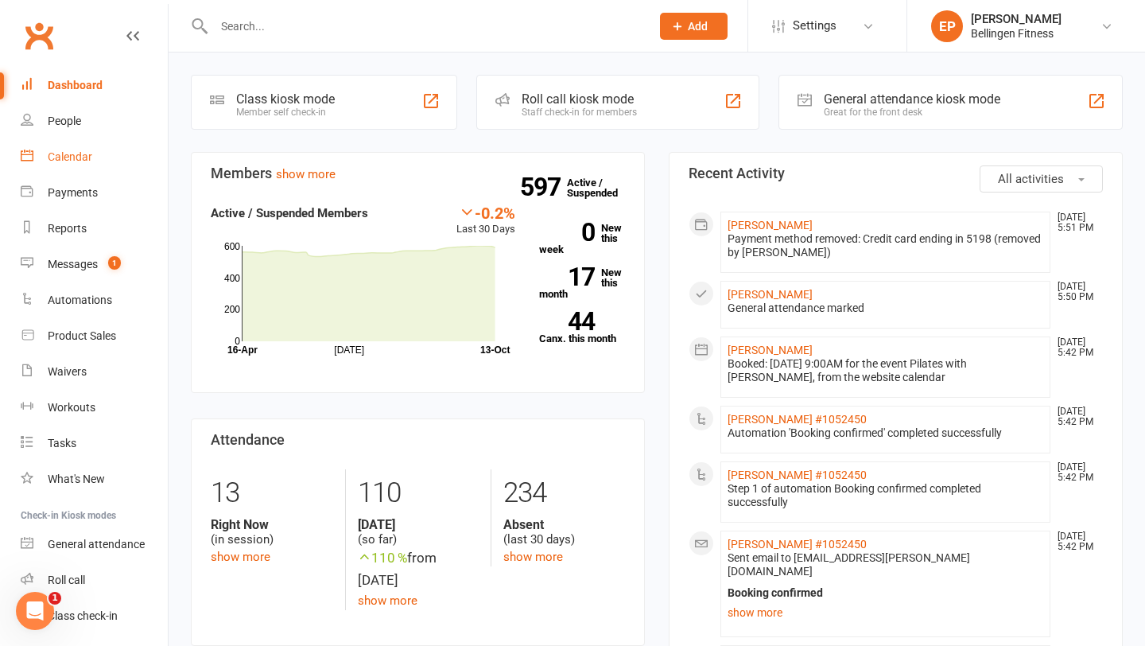
click at [94, 167] on link "Calendar" at bounding box center [94, 157] width 147 height 36
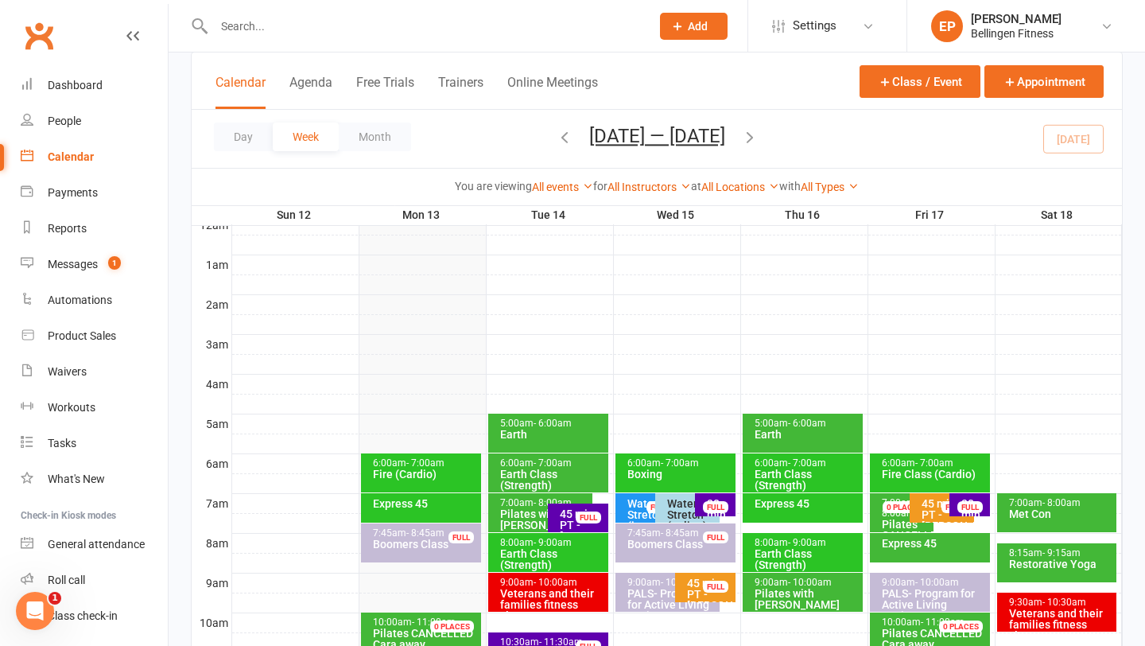
scroll to position [133, 0]
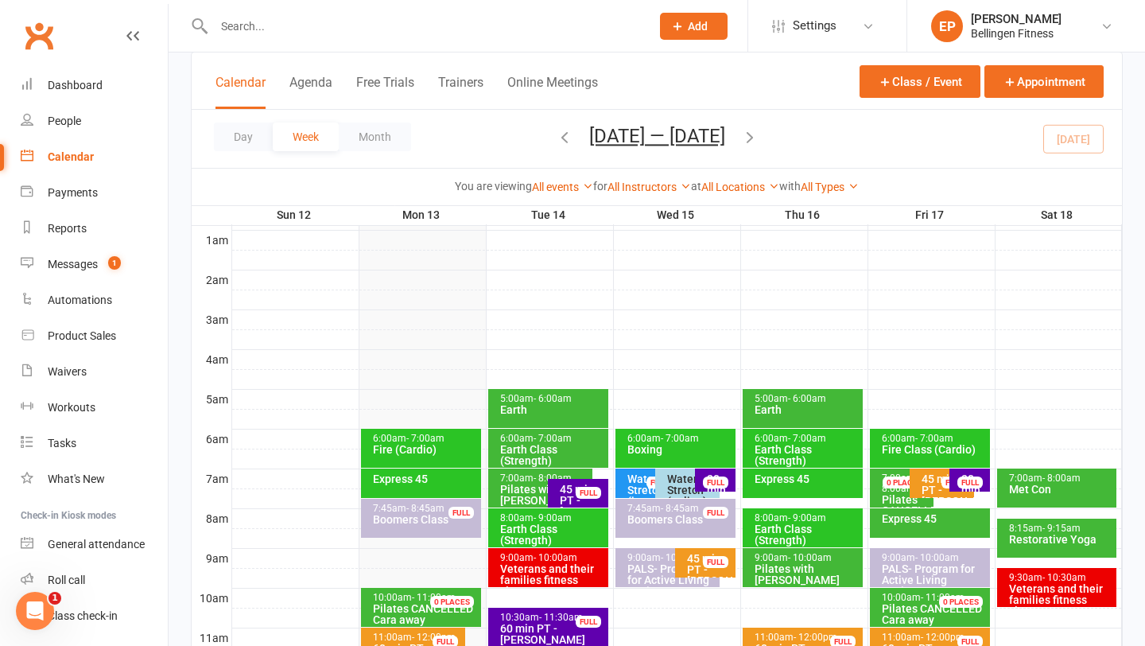
click at [531, 448] on div "Earth Class (Strength)" at bounding box center [553, 455] width 106 height 22
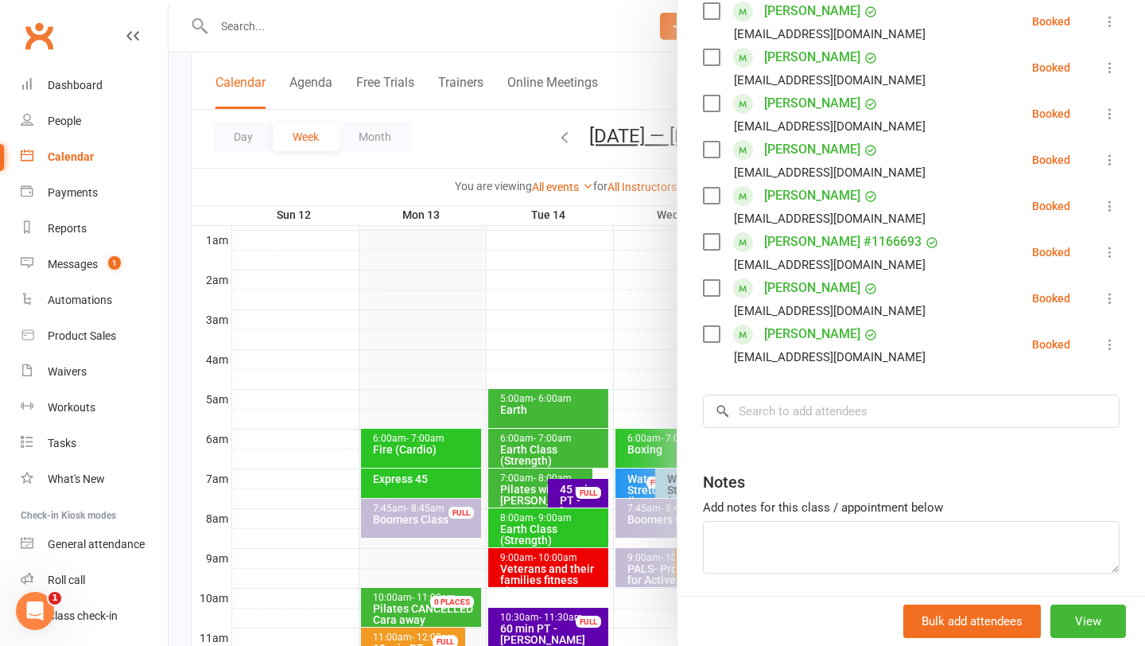
scroll to position [483, 0]
click at [795, 408] on input "search" at bounding box center [911, 410] width 417 height 33
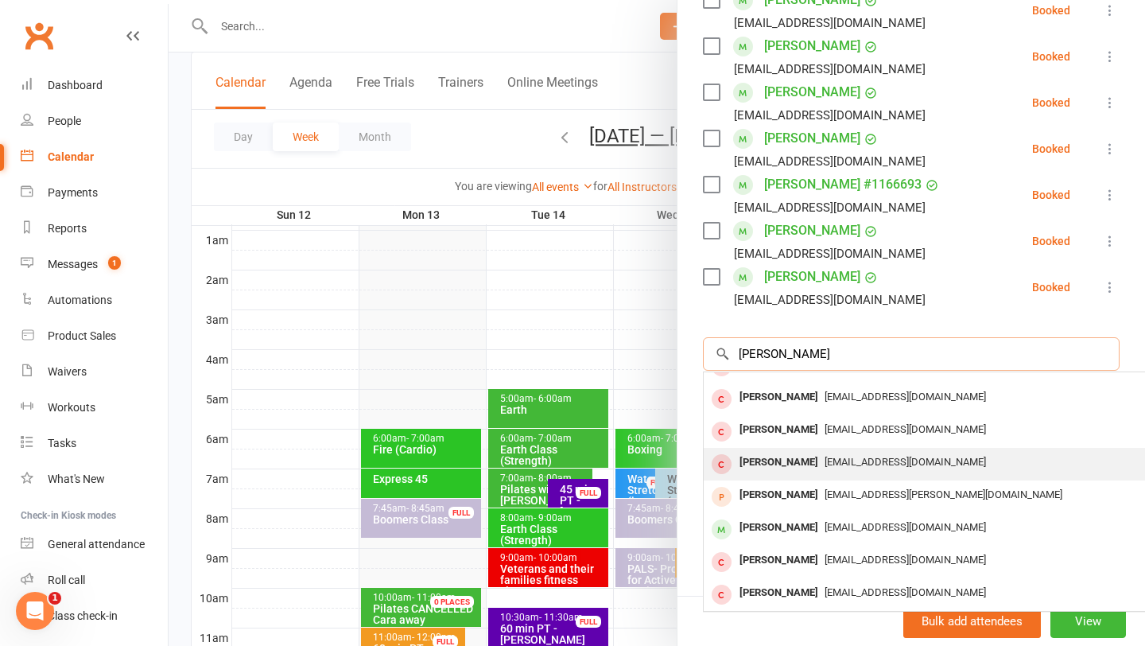
scroll to position [0, 0]
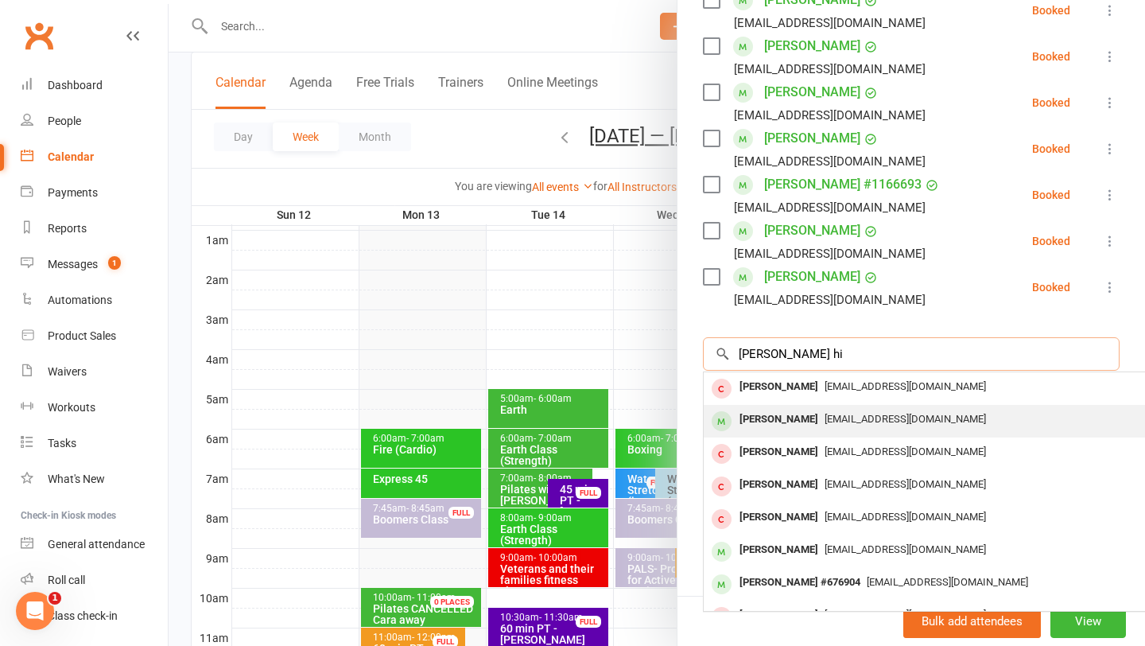
type input "sally hi"
click at [838, 422] on span "Rodsal@bigpond.com" at bounding box center [905, 419] width 161 height 12
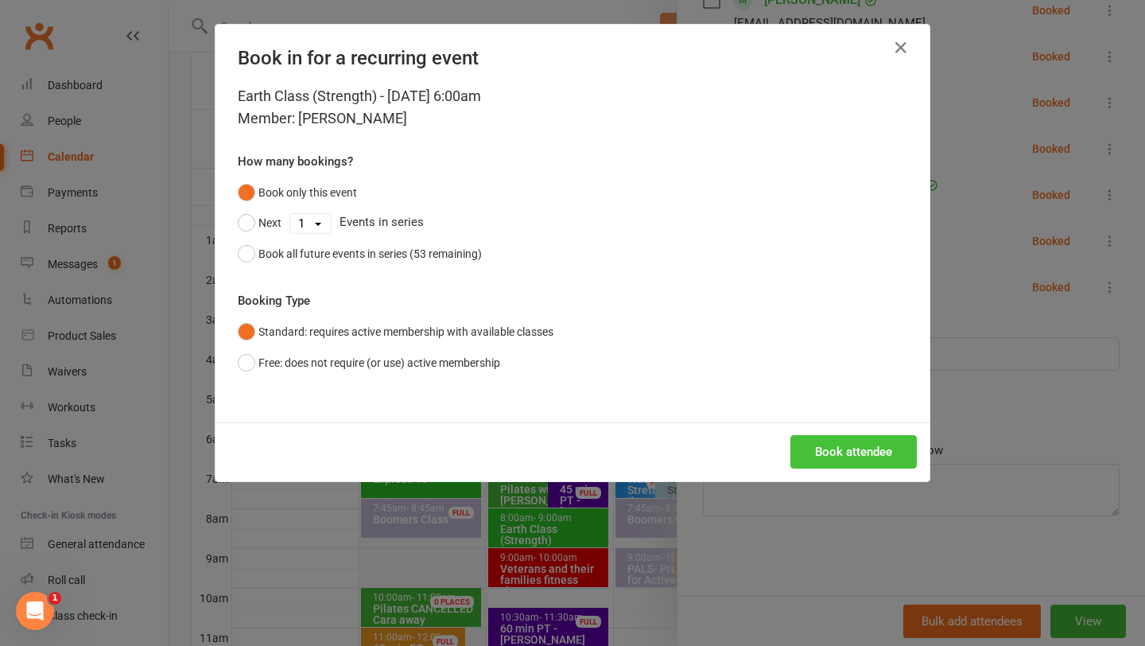
click at [849, 445] on button "Book attendee" at bounding box center [854, 451] width 126 height 33
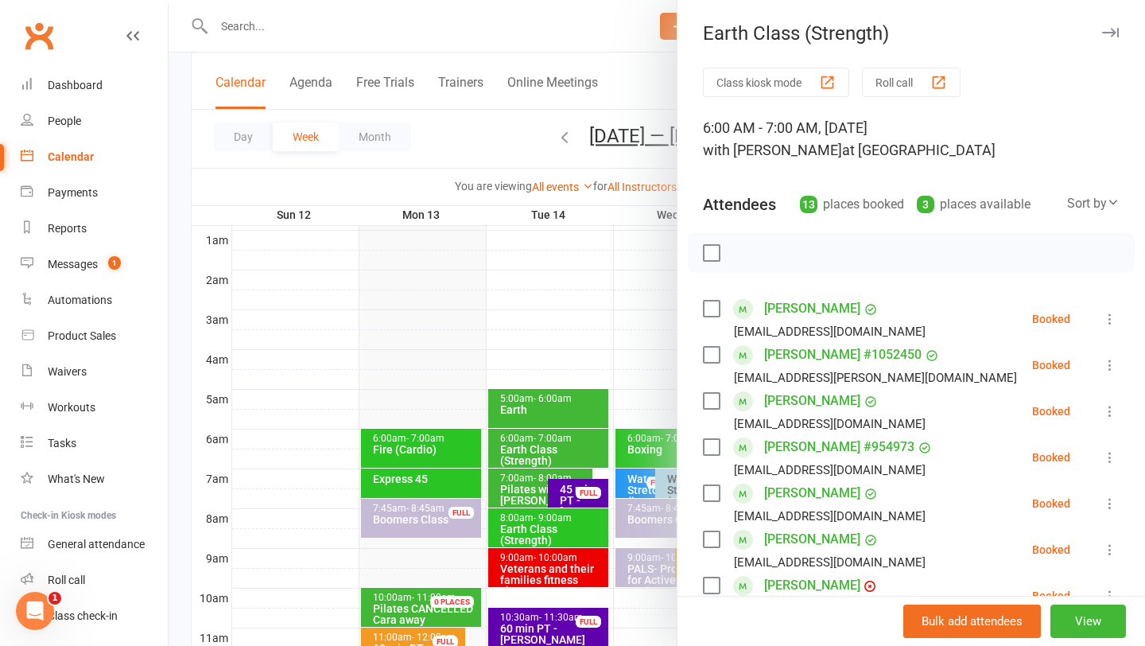
click at [1114, 30] on icon "button" at bounding box center [1111, 33] width 17 height 10
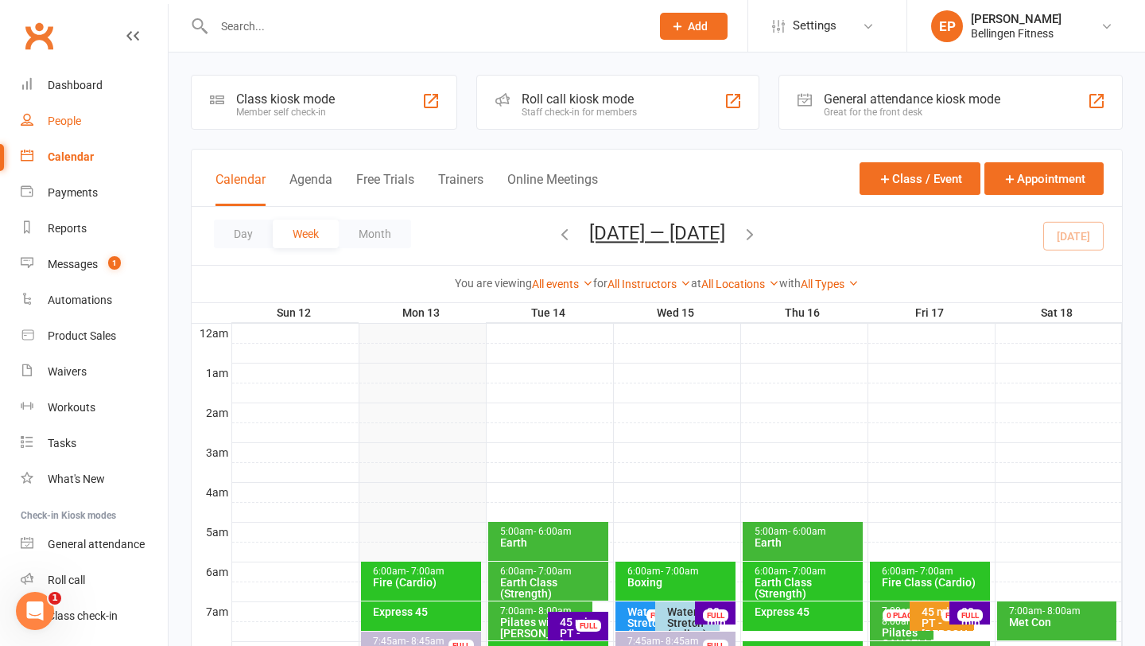
click at [115, 123] on link "People" at bounding box center [94, 121] width 147 height 36
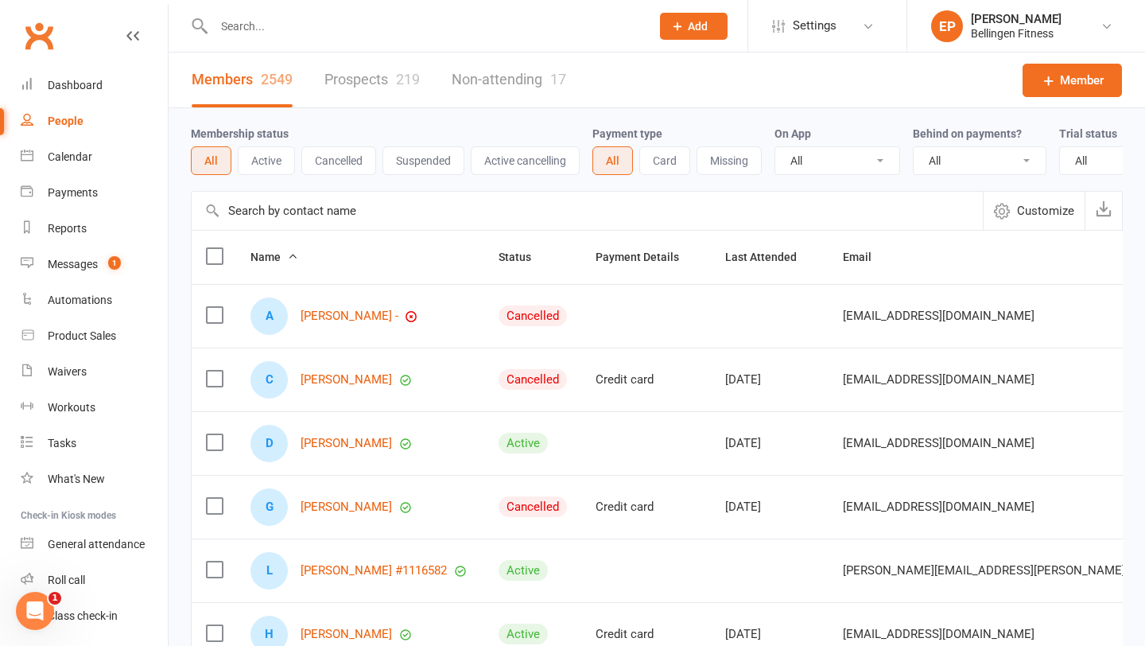
click at [252, 32] on input "text" at bounding box center [424, 26] width 430 height 22
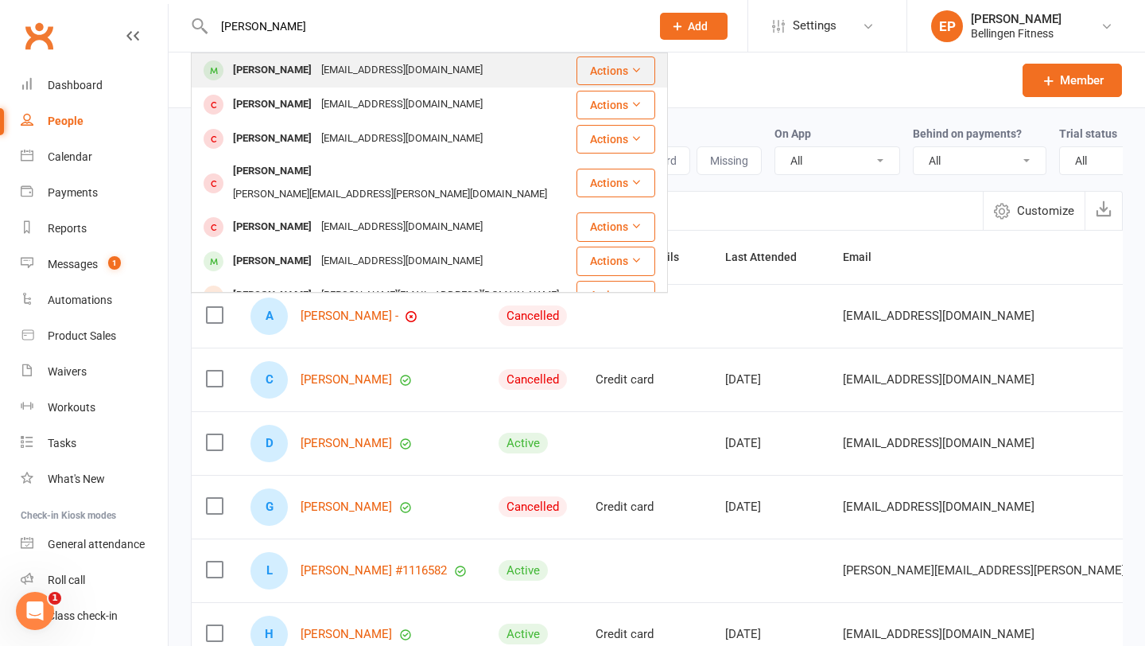
type input "cameron"
click at [359, 60] on div "Greenwoodcameron05@gmail.com" at bounding box center [402, 70] width 171 height 23
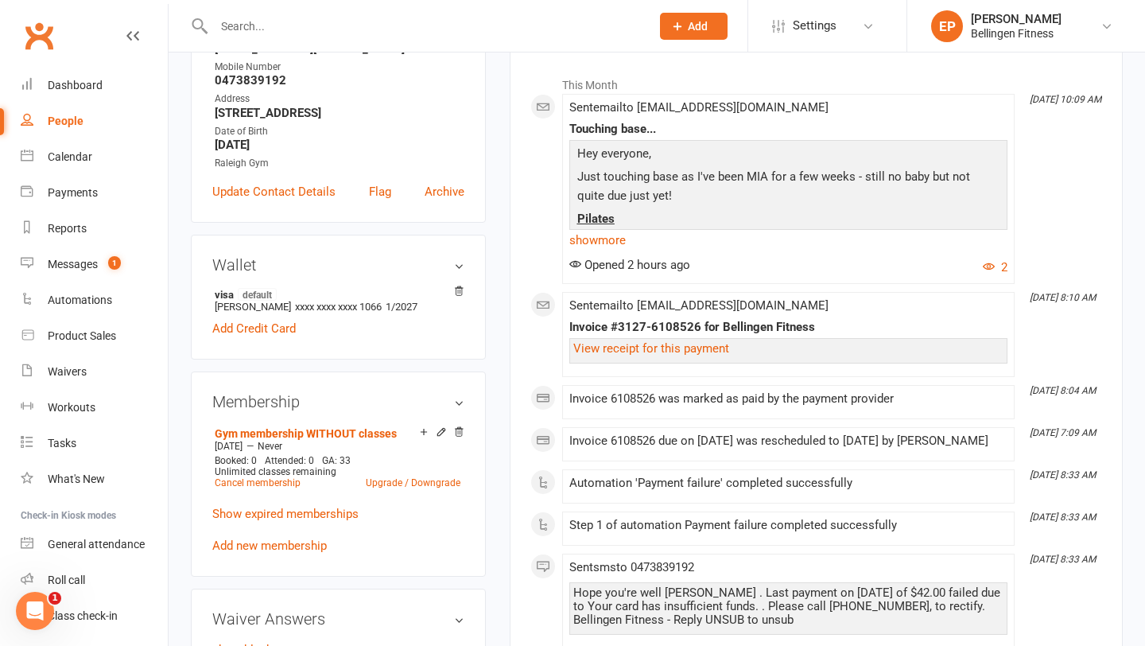
scroll to position [328, 0]
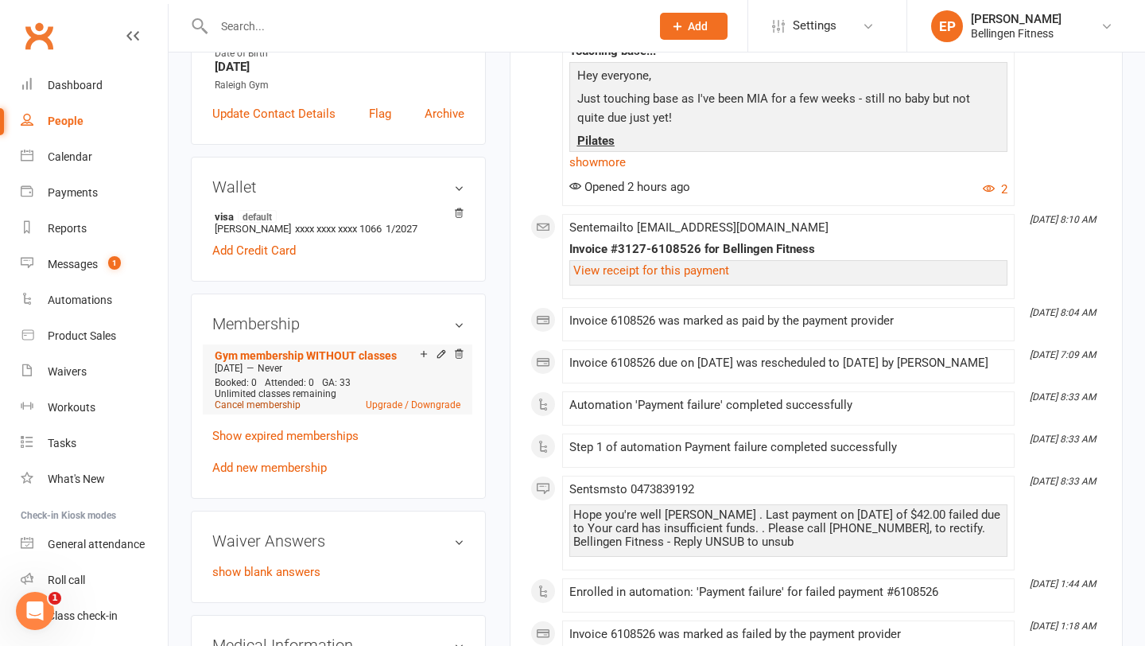
click at [282, 404] on link "Cancel membership" at bounding box center [258, 404] width 86 height 11
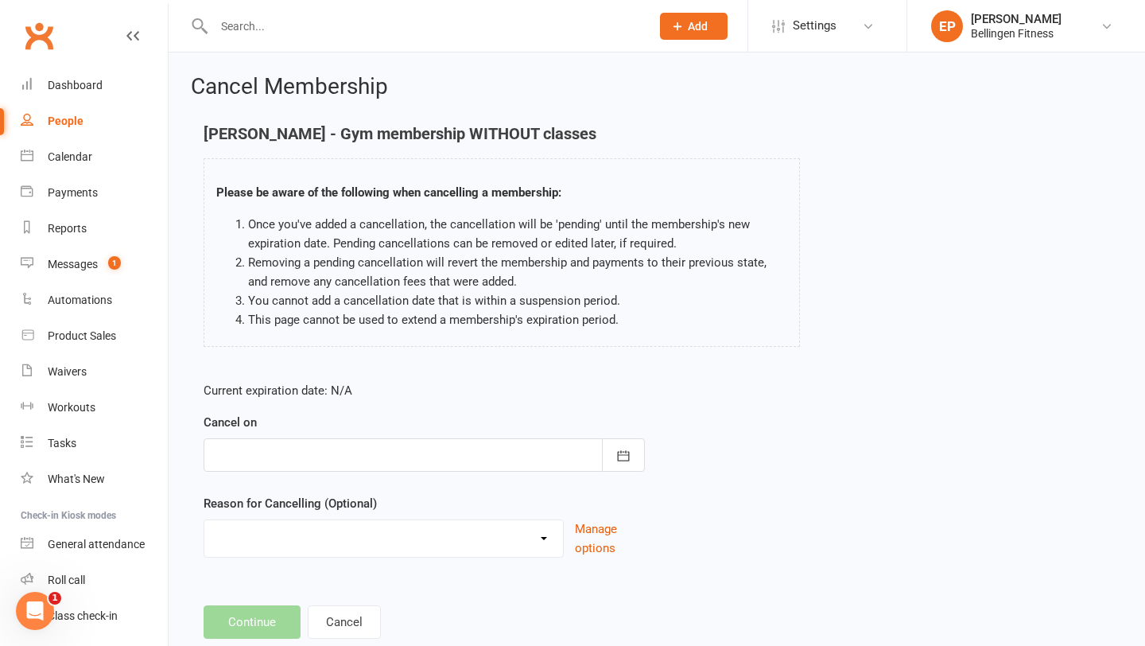
click at [317, 461] on div at bounding box center [424, 454] width 441 height 33
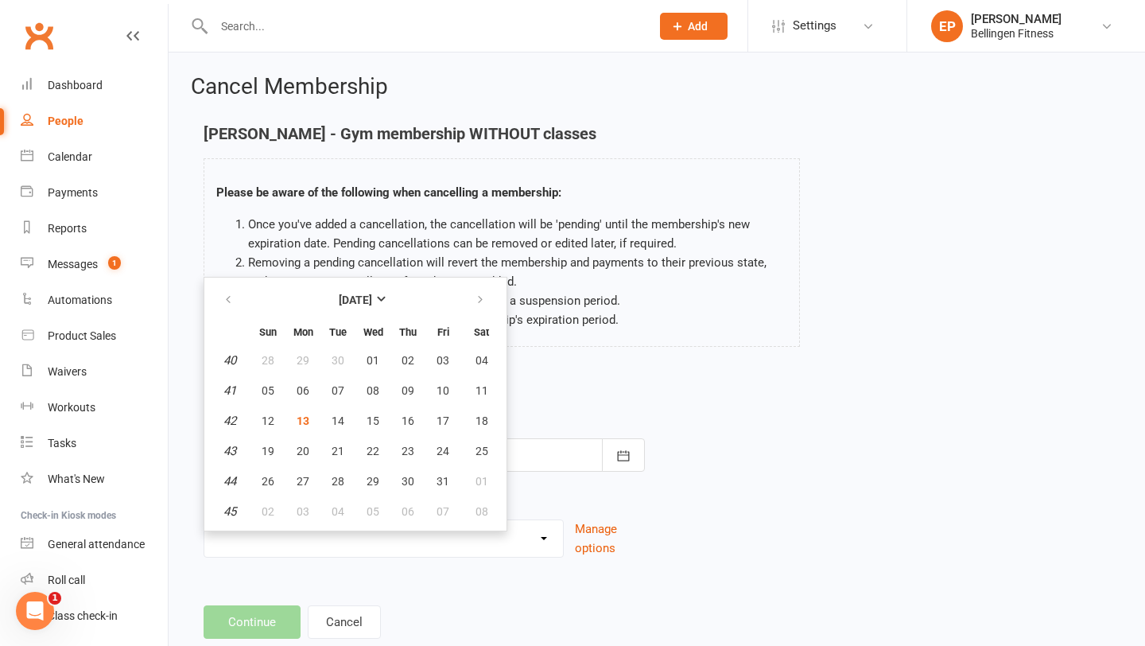
click at [605, 401] on form "Current expiration date: N/A Cancel on October 2025 Sun Mon Tue Wed Thu Fri Sat…" at bounding box center [424, 469] width 441 height 177
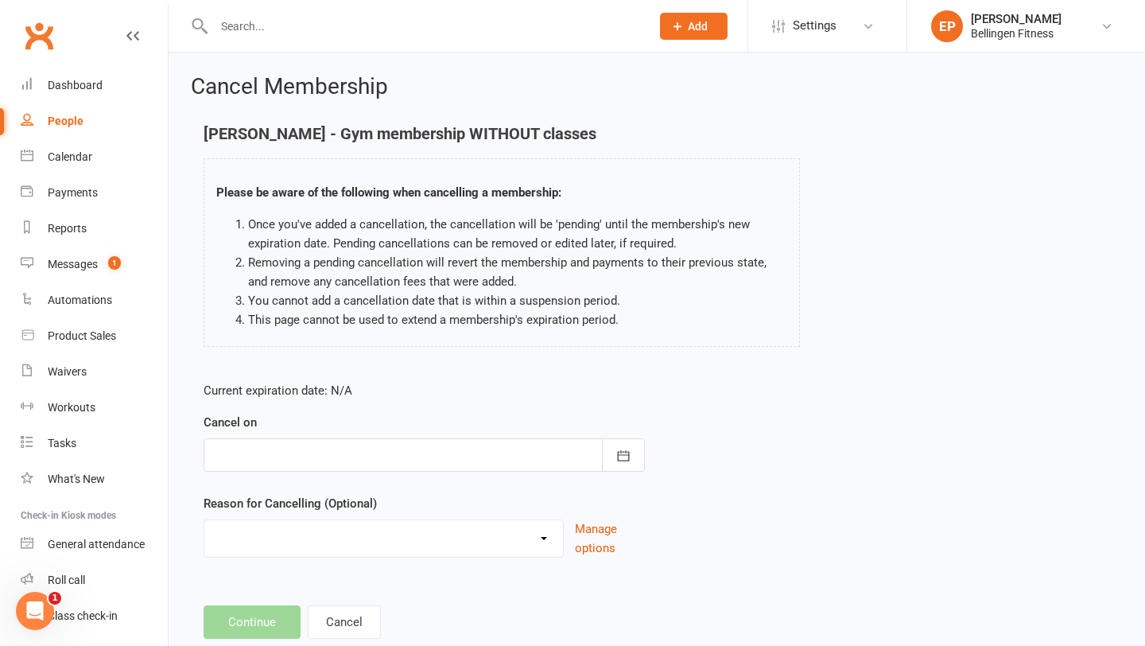
scroll to position [41, 0]
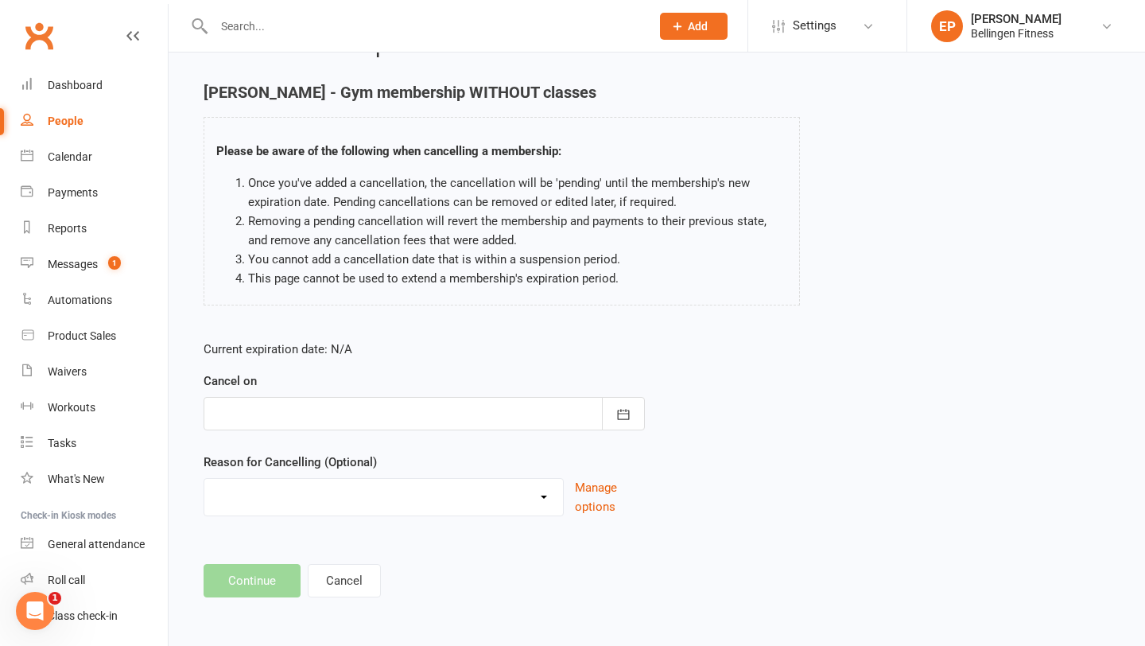
click at [344, 410] on div at bounding box center [424, 413] width 441 height 33
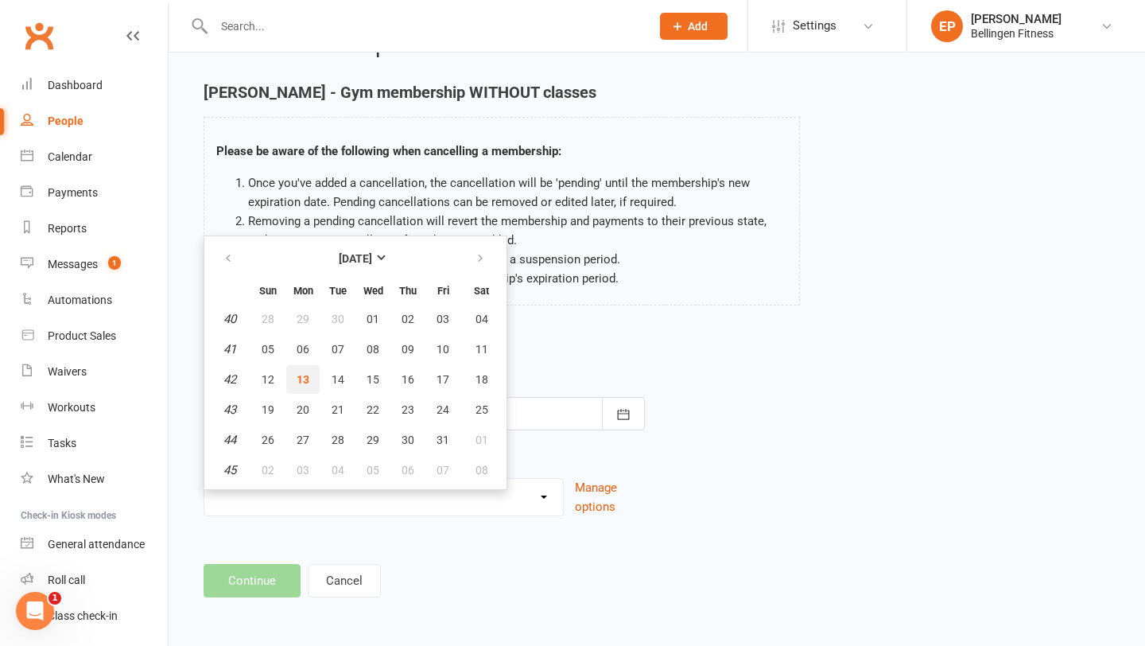
click at [304, 375] on span "13" at bounding box center [303, 379] width 13 height 13
type input "[DATE]"
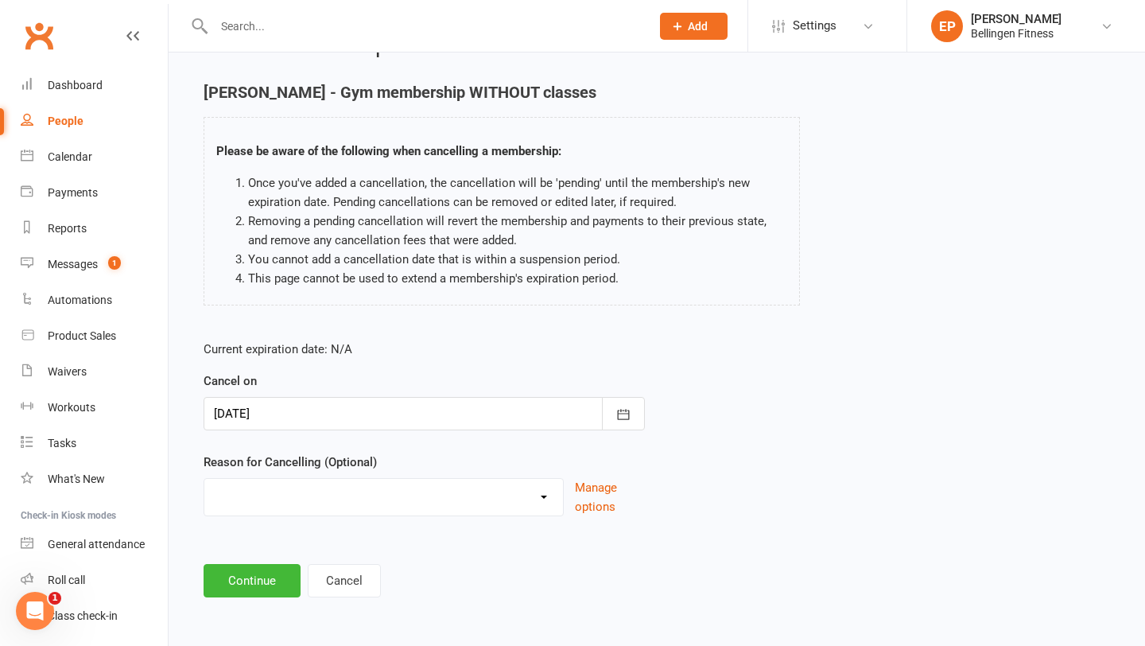
click at [380, 498] on select "Holiday Injury Moving away Other reason" at bounding box center [383, 495] width 359 height 32
select select "3"
click at [204, 479] on select "Holiday Injury Moving away Other reason" at bounding box center [383, 495] width 359 height 32
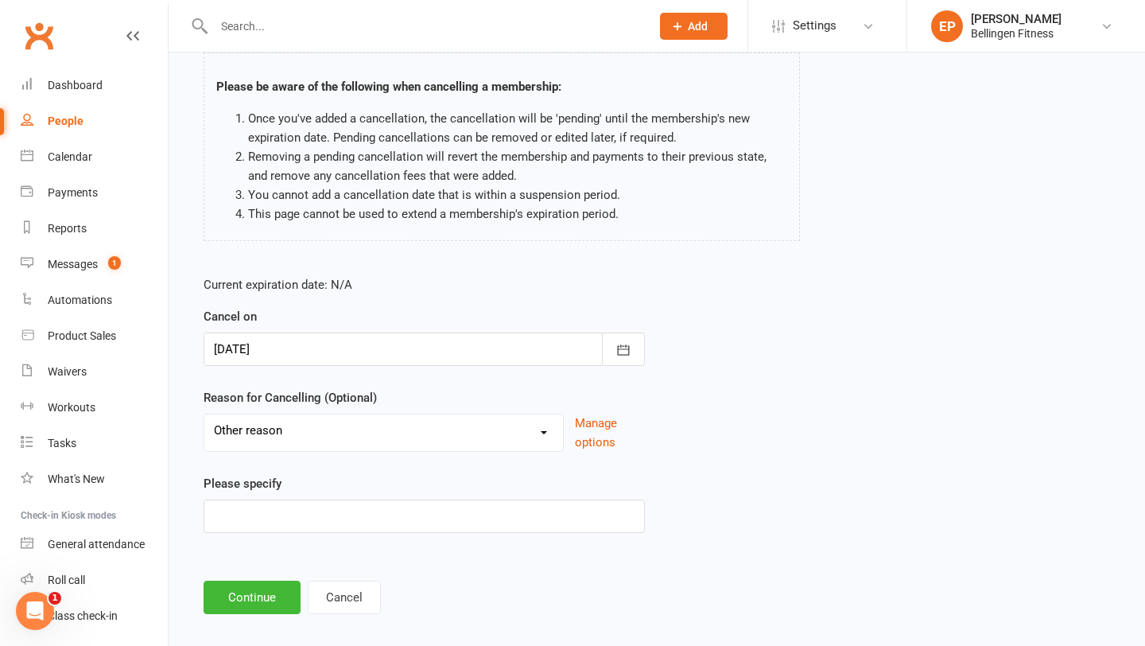
scroll to position [121, 0]
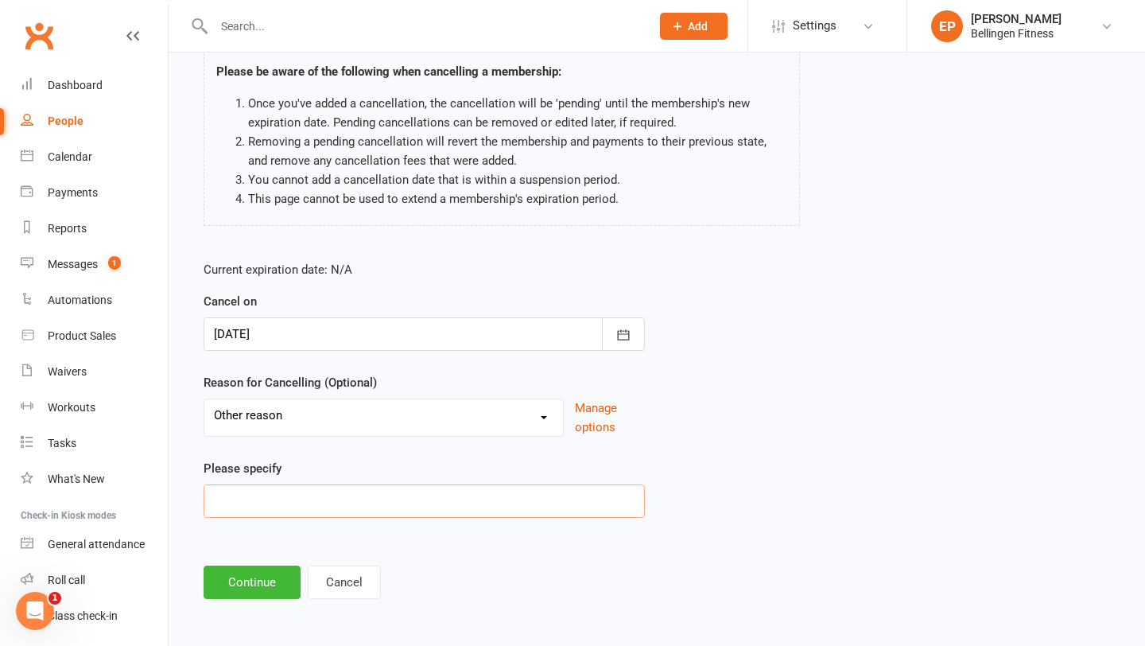
click at [322, 498] on input at bounding box center [424, 500] width 441 height 33
type input "moving to other gym"
click at [265, 574] on button "Continue" at bounding box center [252, 580] width 97 height 33
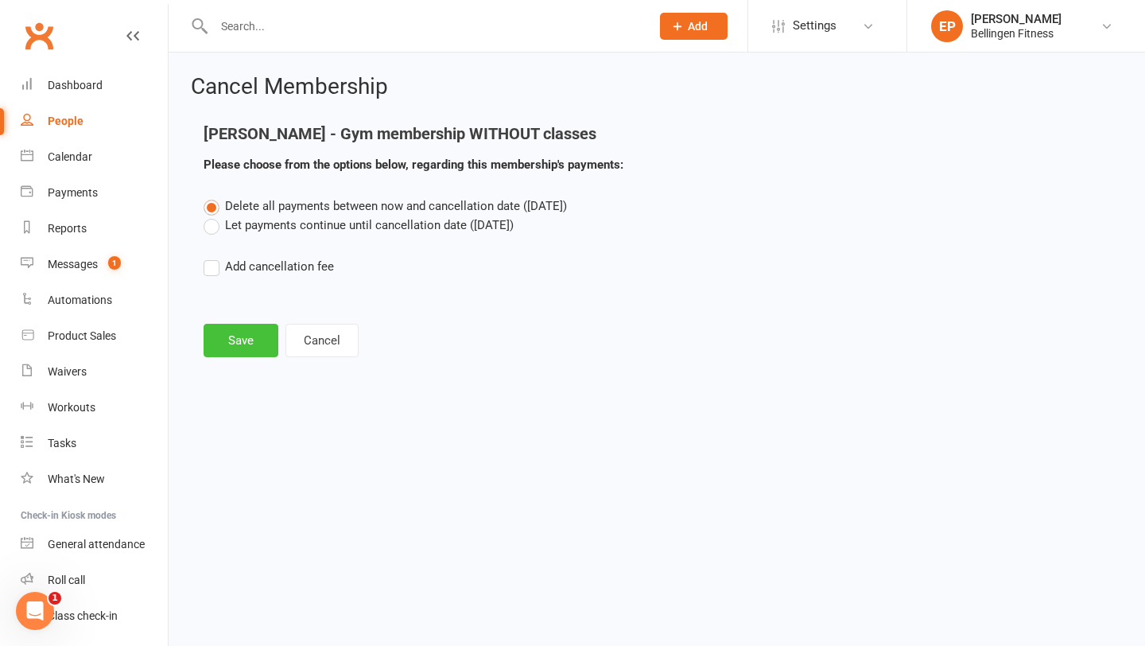
click at [232, 336] on button "Save" at bounding box center [241, 340] width 75 height 33
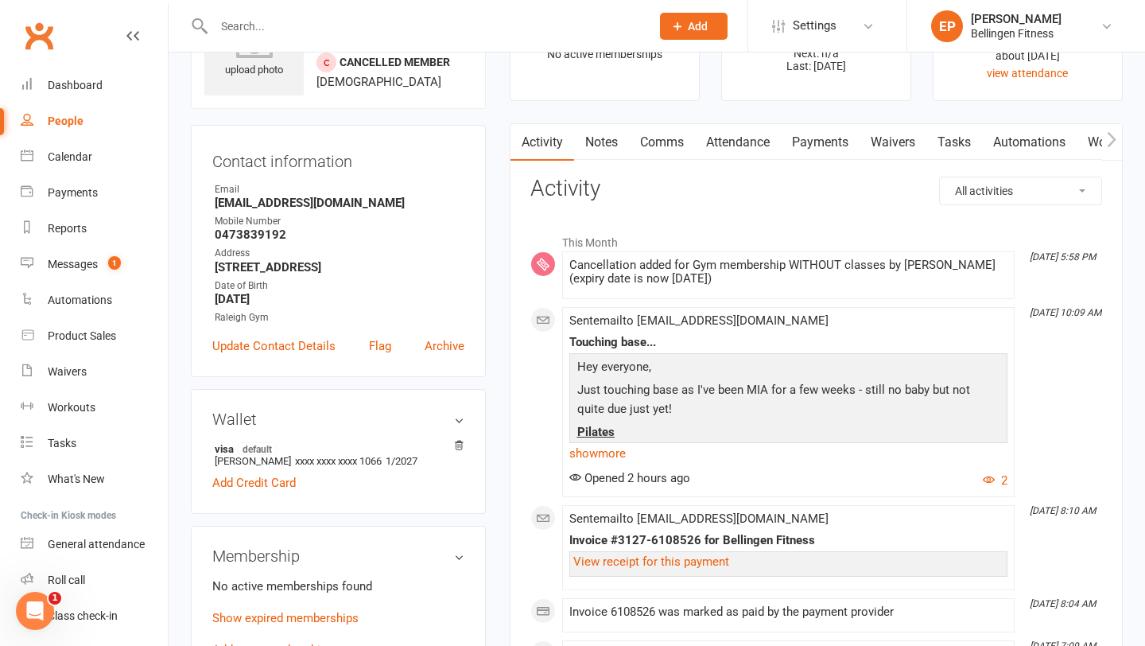
scroll to position [91, 0]
click at [655, 385] on p "Just touching base as I've been MIA for a few weeks - still no baby but not qui…" at bounding box center [789, 402] width 430 height 42
click at [633, 422] on p "Just touching base as I've been MIA for a few weeks - still no baby but not qui…" at bounding box center [789, 402] width 430 height 42
click at [623, 455] on link "show more" at bounding box center [789, 454] width 438 height 22
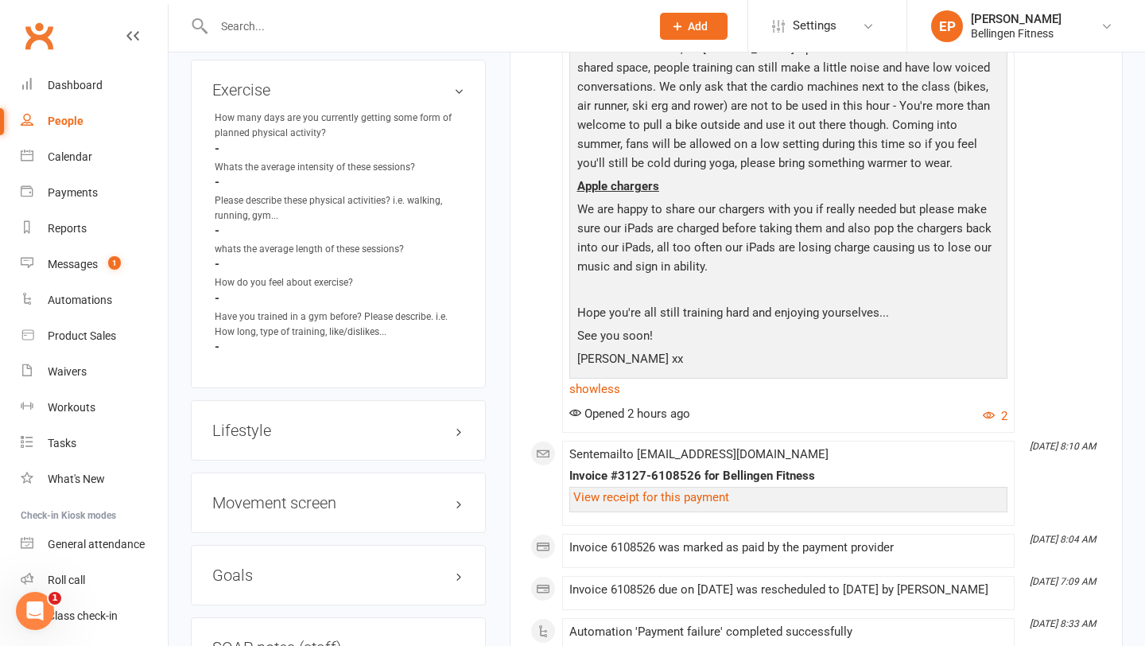
scroll to position [1192, 0]
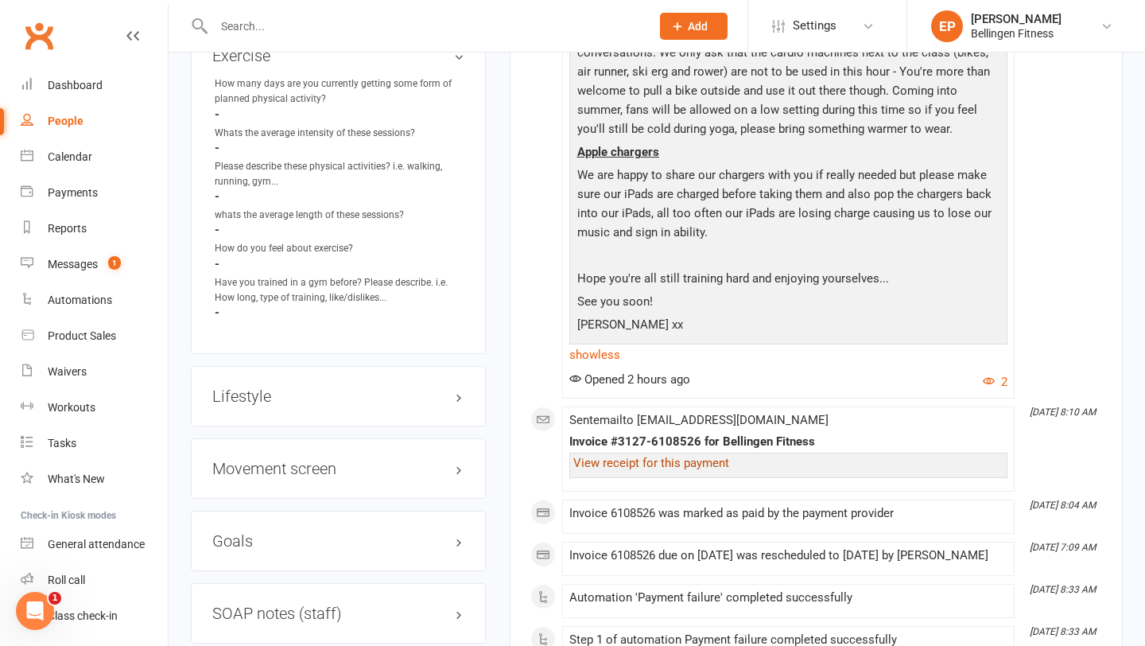
click at [665, 456] on link "View receipt for this payment" at bounding box center [652, 463] width 156 height 14
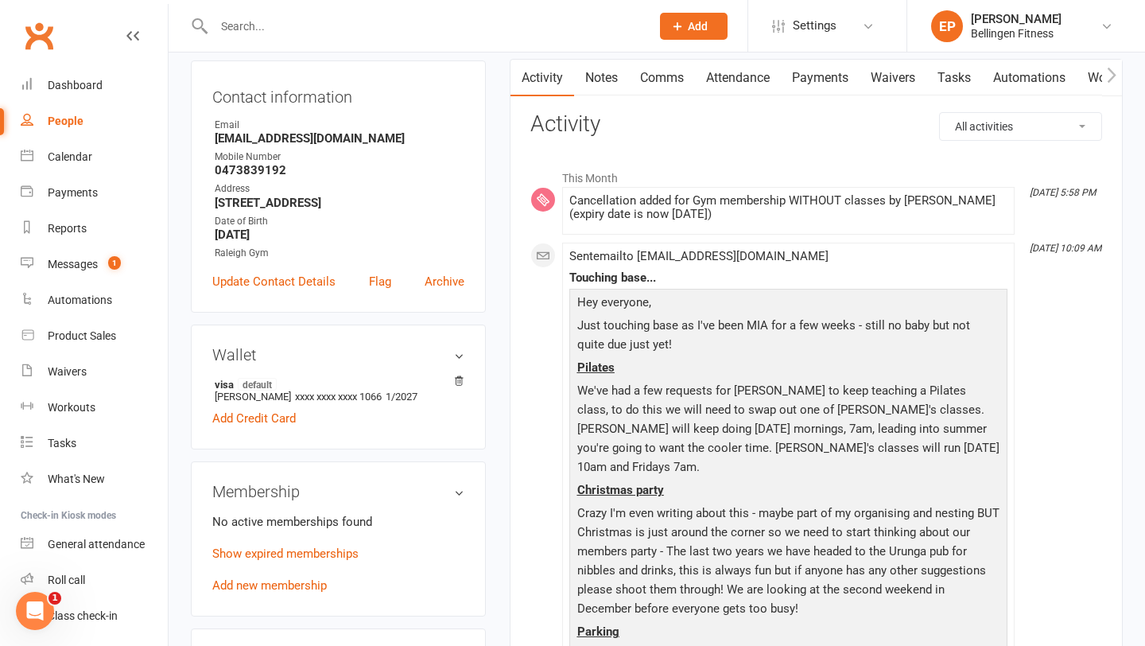
scroll to position [0, 0]
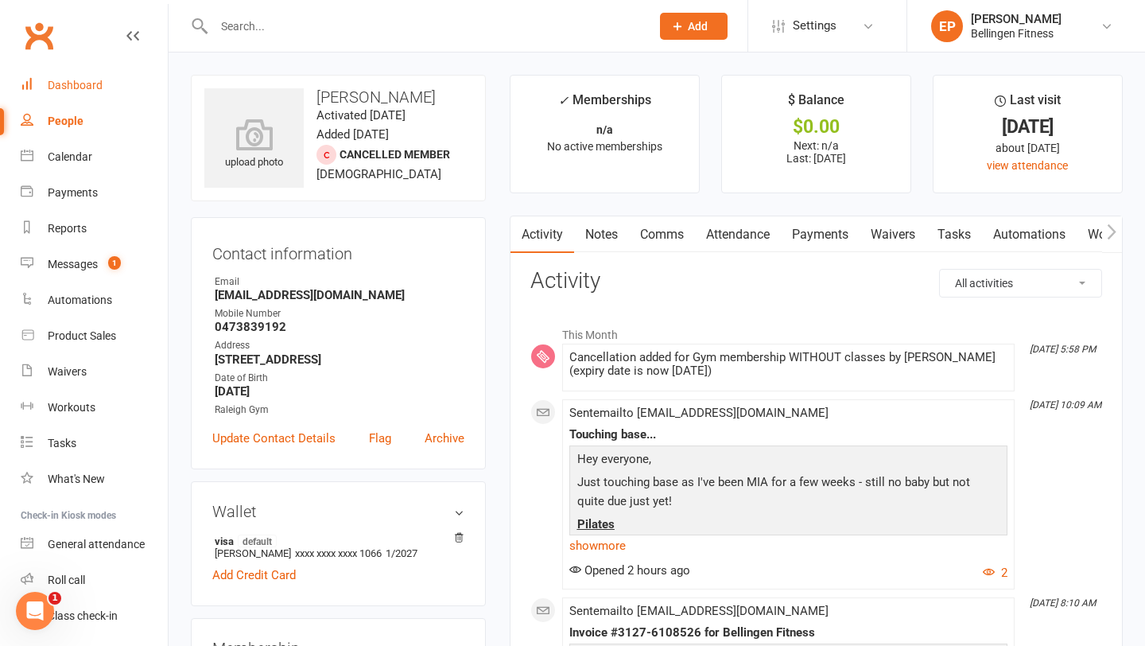
click at [91, 84] on div "Dashboard" at bounding box center [75, 85] width 55 height 13
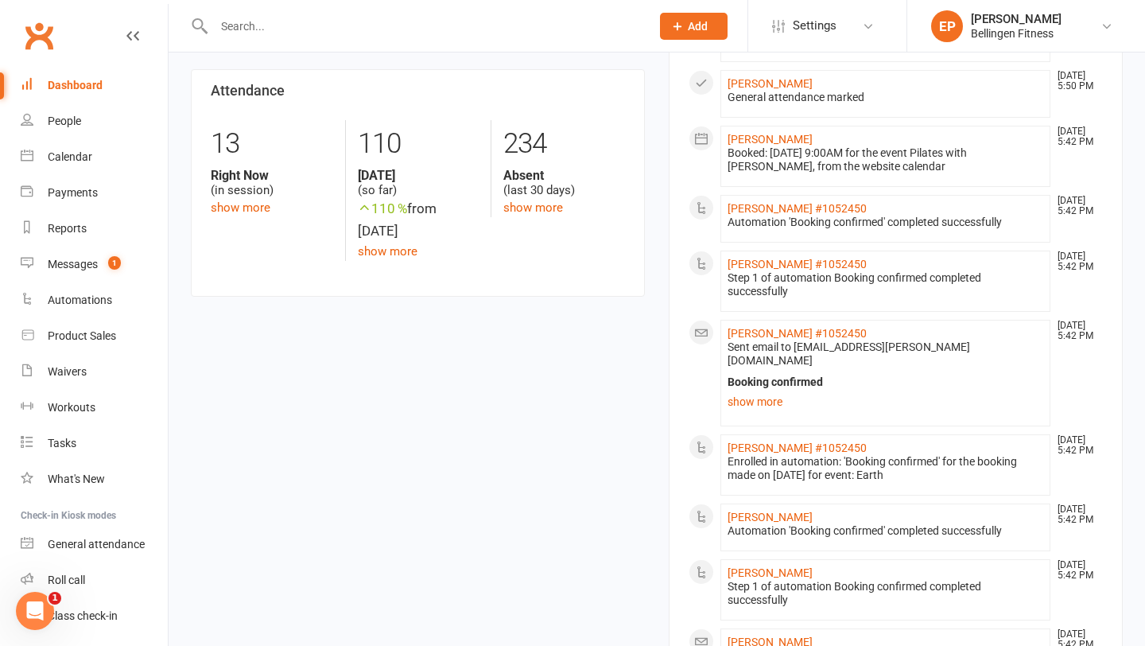
scroll to position [363, 0]
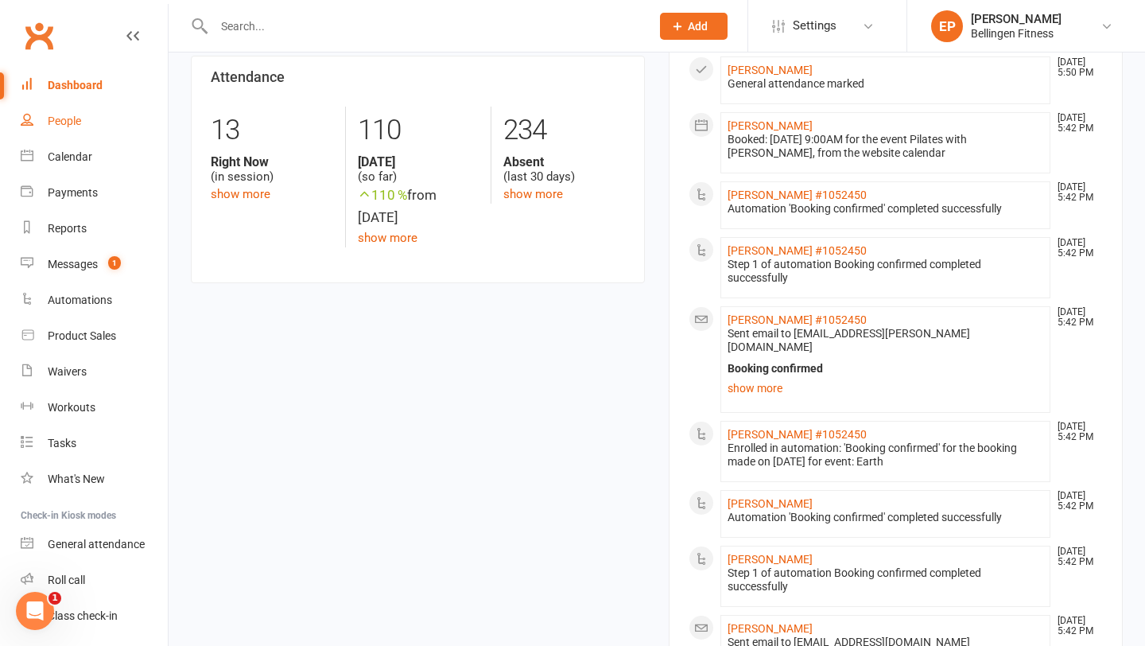
click at [86, 130] on link "People" at bounding box center [94, 121] width 147 height 36
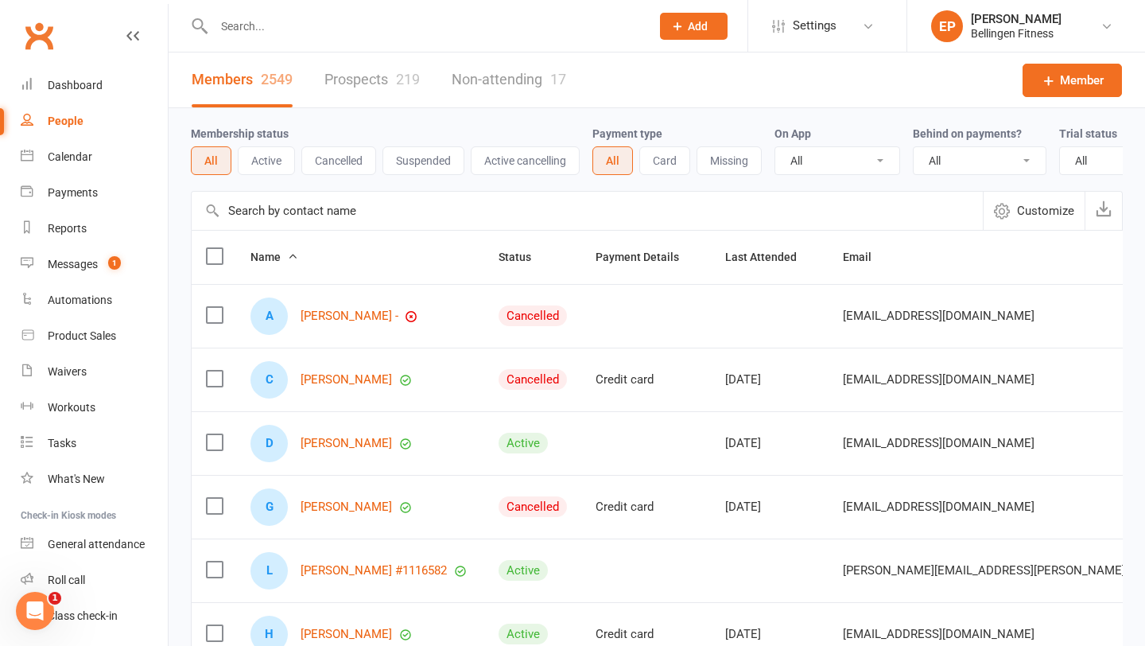
click at [245, 25] on input "text" at bounding box center [424, 26] width 430 height 22
click at [133, 31] on icon at bounding box center [132, 35] width 13 height 13
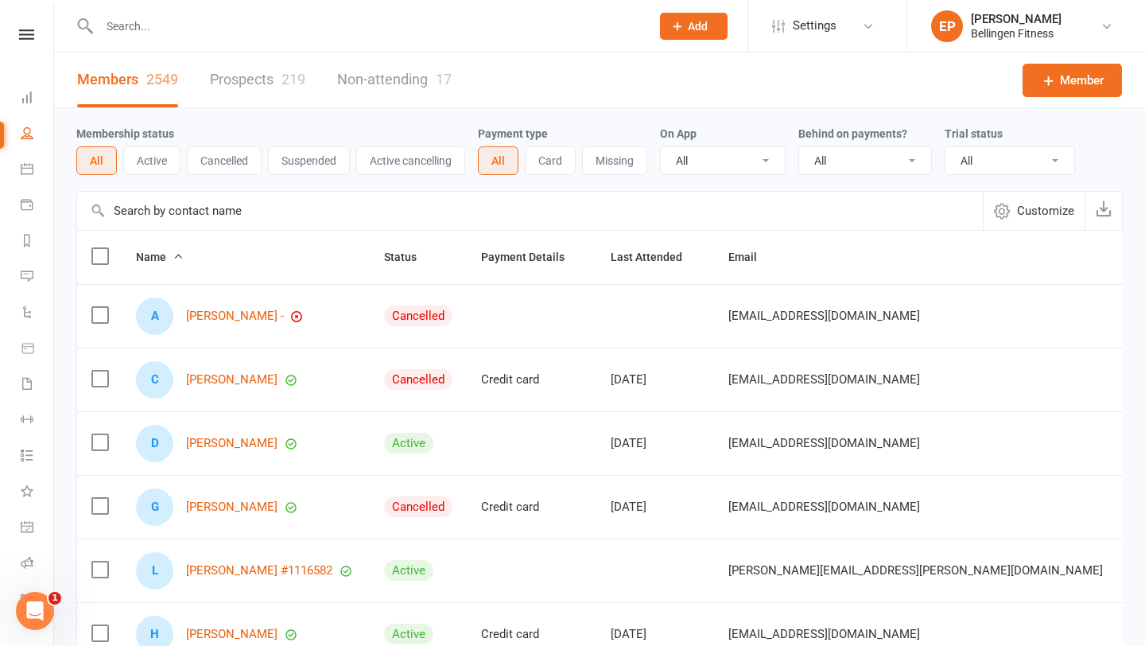
click at [126, 24] on input "text" at bounding box center [367, 26] width 545 height 22
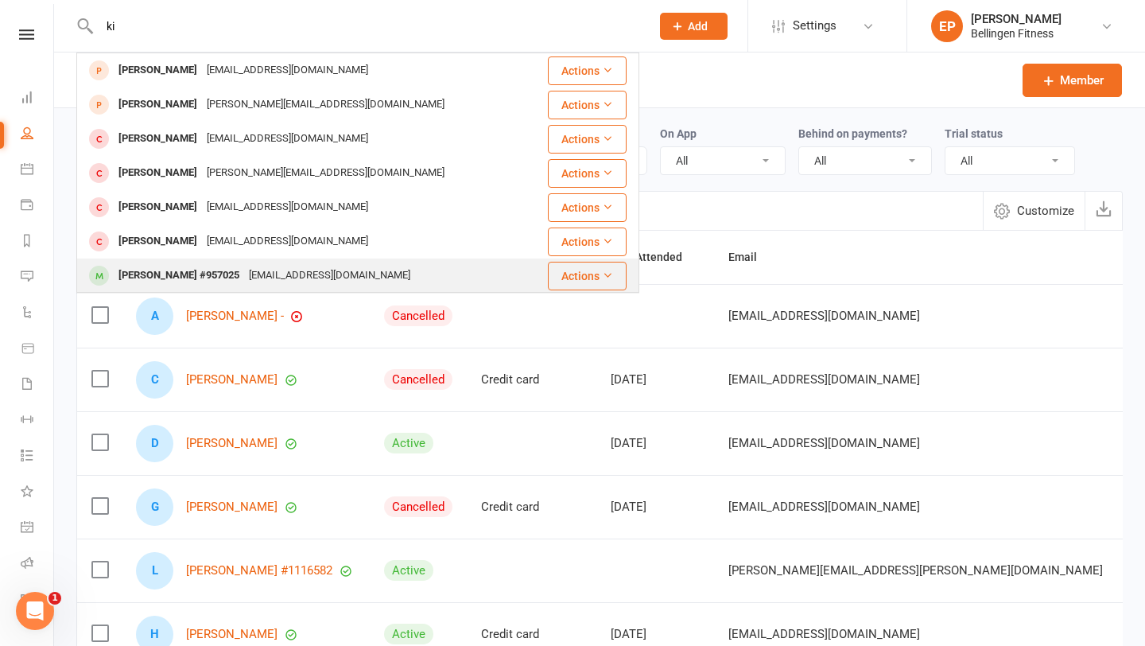
type input "k"
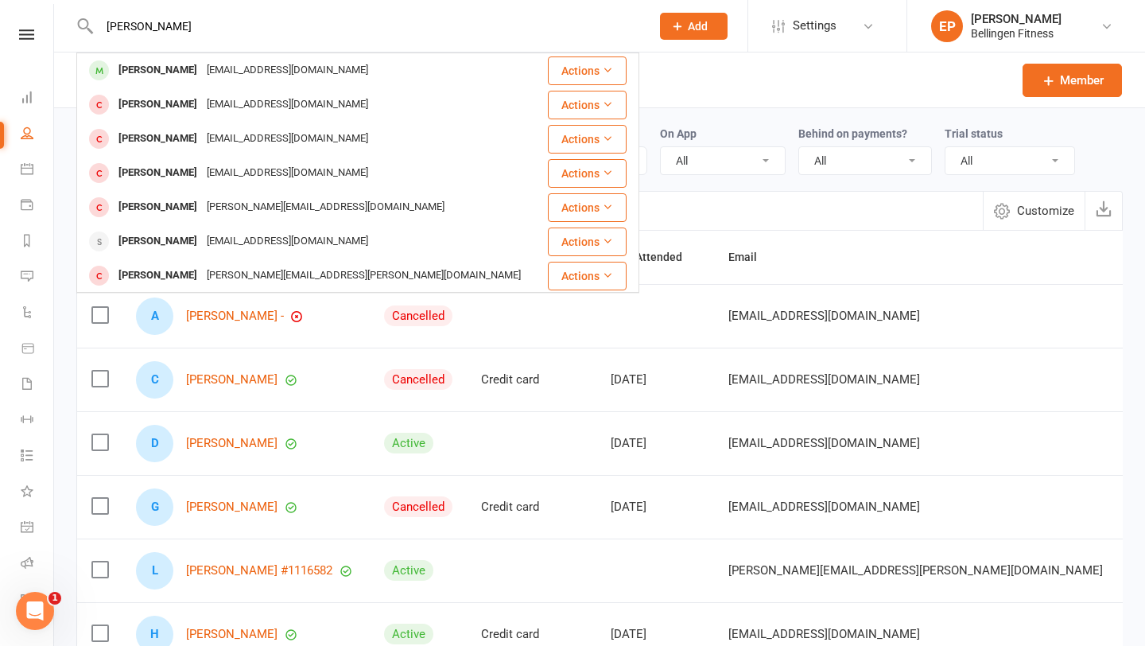
click at [611, 34] on input "powell" at bounding box center [367, 26] width 545 height 22
type input "p"
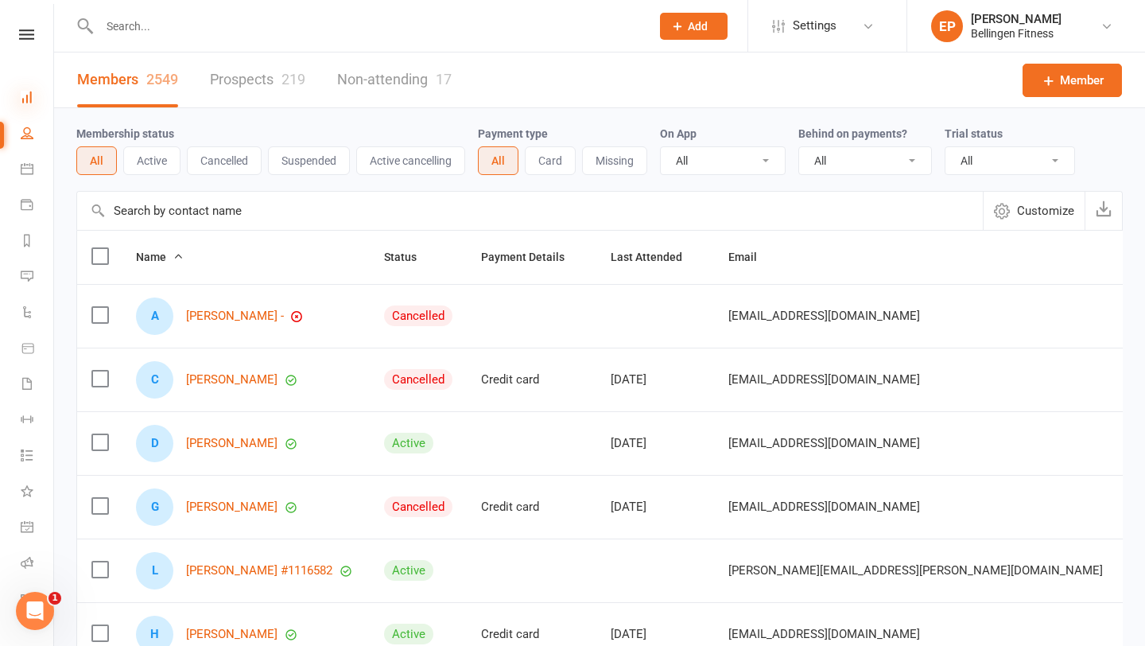
click at [21, 94] on icon at bounding box center [27, 97] width 13 height 13
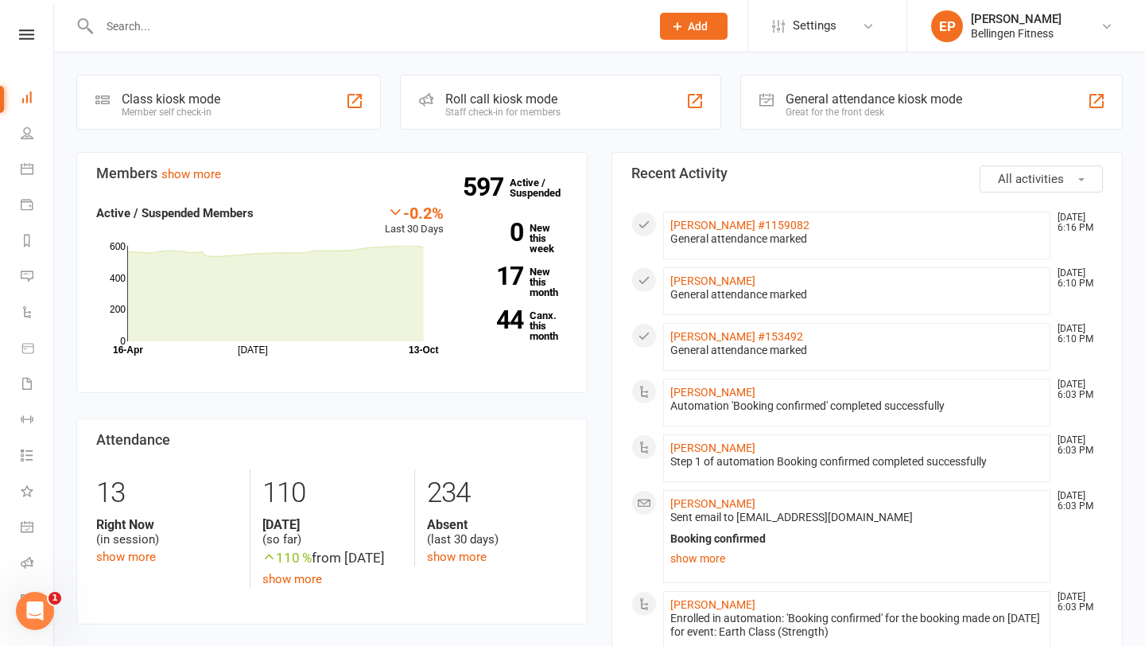
click at [40, 32] on link at bounding box center [26, 34] width 53 height 10
